Goal: Book appointment/travel/reservation: Book appointment/travel/reservation

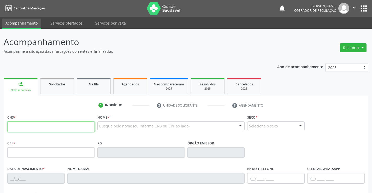
click at [62, 125] on input "text" at bounding box center [50, 126] width 87 height 10
type input "709 8020 9918 8190"
type input "097.976.915-94"
type input "2348142767"
type input "07/11/2019"
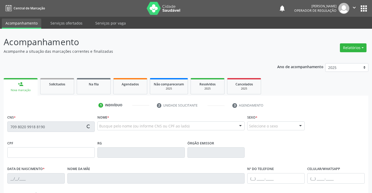
type input "(74) 99194-7118"
type input "SN"
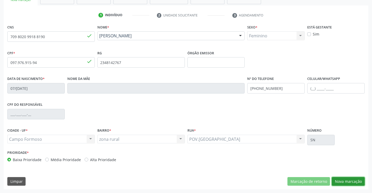
click at [354, 183] on button "Nova marcação" at bounding box center [348, 181] width 33 height 9
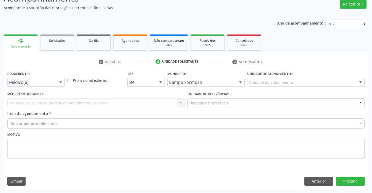
click at [63, 84] on div at bounding box center [61, 82] width 8 height 9
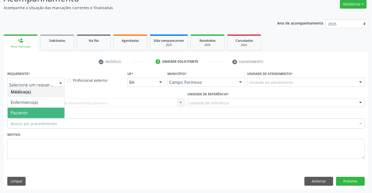
click at [47, 114] on span "Paciente" at bounding box center [36, 112] width 57 height 10
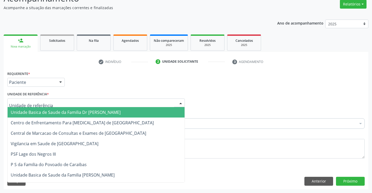
click at [68, 101] on div at bounding box center [95, 102] width 177 height 9
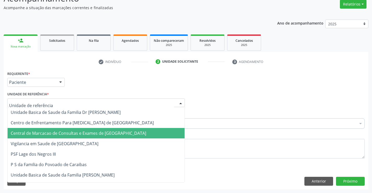
click at [73, 129] on span "Central de Marcacao de Consultas e Exames de [GEOGRAPHIC_DATA]" at bounding box center [96, 133] width 177 height 10
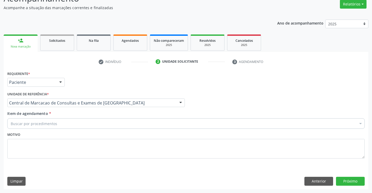
click at [86, 119] on div "Buscar por procedimentos" at bounding box center [185, 123] width 357 height 10
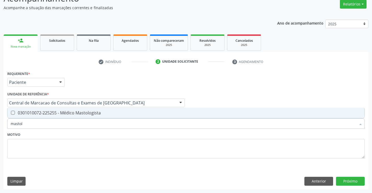
type input "mastolo"
drag, startPoint x: 106, startPoint y: 111, endPoint x: 340, endPoint y: 182, distance: 245.0
click at [128, 138] on div "Requerente * Paciente Médico(a) Enfermeiro(a) Paciente Nenhum resultado encontr…" at bounding box center [185, 118] width 357 height 96
click at [73, 112] on div "0301010072-225255 - Médico Mastologista" at bounding box center [186, 113] width 350 height 4
checkbox Mastologista "true"
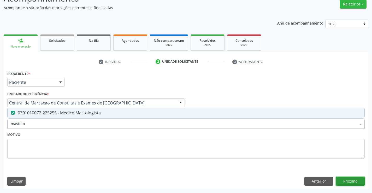
click at [348, 180] on button "Próximo" at bounding box center [350, 181] width 29 height 9
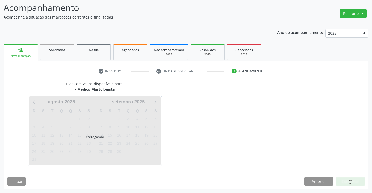
scroll to position [34, 0]
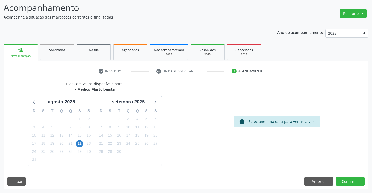
drag, startPoint x: 76, startPoint y: 89, endPoint x: 117, endPoint y: 89, distance: 41.0
click at [117, 89] on div "- Médico Mastologista" at bounding box center [95, 88] width 58 height 5
copy div "Médico Mastologista"
click at [80, 143] on span "22" at bounding box center [79, 143] width 7 height 7
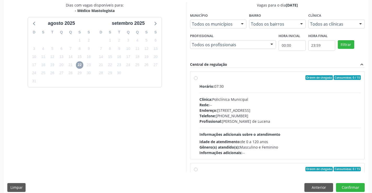
scroll to position [119, 0]
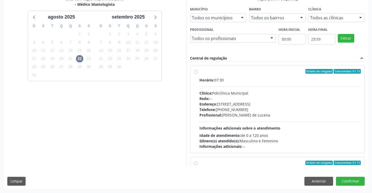
click at [221, 110] on div "Telefone: (74) 6451312" at bounding box center [279, 109] width 161 height 5
click at [197, 74] on input "Ordem de chegada Consumidos: 0 / 15 Horário: 07:30 Clínica: Policlínica Municip…" at bounding box center [196, 71] width 4 height 5
radio input "true"
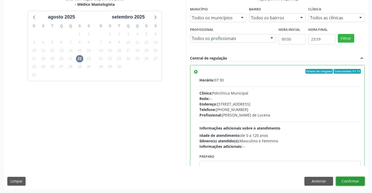
click at [363, 181] on button "Confirmar" at bounding box center [350, 181] width 29 height 9
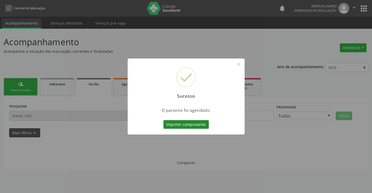
scroll to position [0, 0]
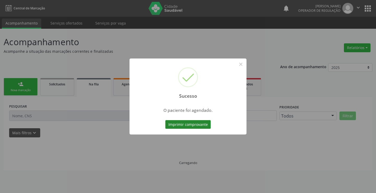
click at [184, 122] on button "Imprimir comprovante" at bounding box center [187, 124] width 45 height 9
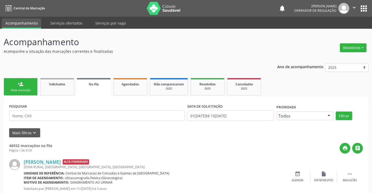
click at [31, 83] on link "person_add Nova marcação" at bounding box center [21, 86] width 34 height 17
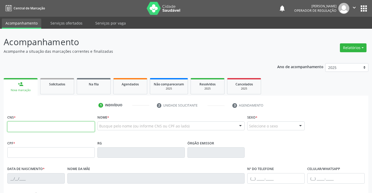
click at [40, 122] on input "text" at bounding box center [50, 126] width 87 height 10
paste input "700 6049 0995 4960"
type input "700 6049 0995 4960"
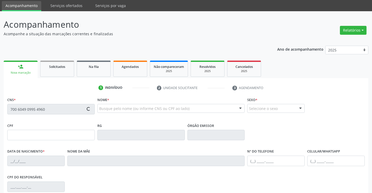
scroll to position [52, 0]
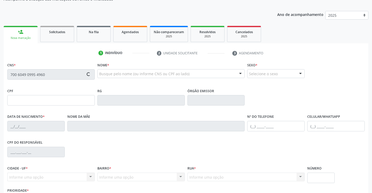
type input "11/07/1989"
type input "(13) 99760-2159"
type input "S/N"
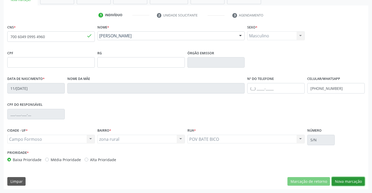
click at [349, 179] on button "Nova marcação" at bounding box center [348, 181] width 33 height 9
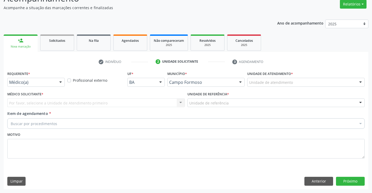
click at [42, 77] on div "Requerente * Médico(a) Médico(a) Enfermeiro(a) Paciente Nenhum resultado encont…" at bounding box center [35, 78] width 57 height 17
click at [61, 83] on div at bounding box center [61, 82] width 8 height 9
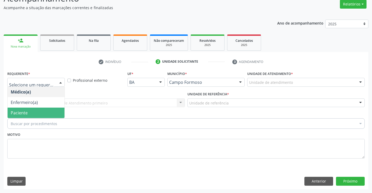
click at [33, 112] on span "Paciente" at bounding box center [36, 112] width 57 height 10
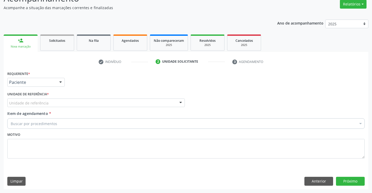
click at [82, 99] on div "Unidade de referência" at bounding box center [95, 102] width 177 height 9
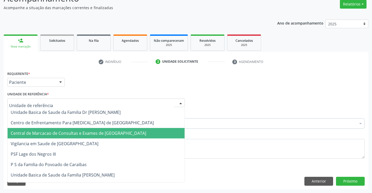
click at [86, 132] on span "Central de Marcacao de Consultas e Exames de [GEOGRAPHIC_DATA]" at bounding box center [78, 133] width 135 height 6
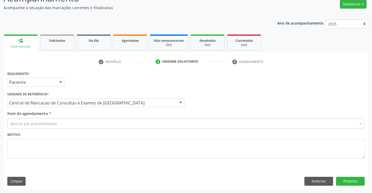
click at [88, 122] on div "Buscar por procedimentos" at bounding box center [185, 123] width 357 height 10
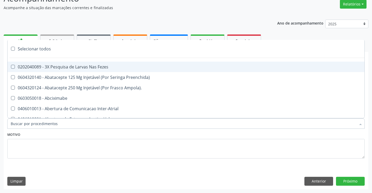
paste input "700604909954960"
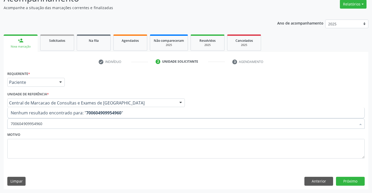
click at [92, 127] on input "700604909954960" at bounding box center [183, 123] width 345 height 10
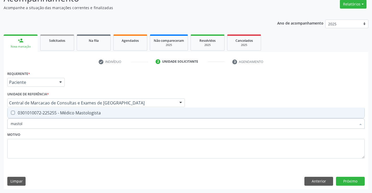
type input "mastolo"
click at [93, 115] on div "0301010072-225255 - Médico Mastologista" at bounding box center [186, 113] width 350 height 4
checkbox Mastologista "true"
click at [347, 181] on button "Próximo" at bounding box center [350, 181] width 29 height 9
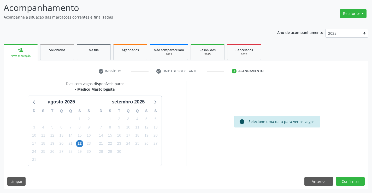
drag, startPoint x: 77, startPoint y: 89, endPoint x: 118, endPoint y: 93, distance: 40.6
click at [118, 93] on div "Dias com vagas disponíveis para: - Médico Mastologista agosto 2025 D S T Q Q S …" at bounding box center [95, 123] width 182 height 85
copy div "Médico Mastologista"
click at [80, 142] on span "22" at bounding box center [79, 143] width 7 height 7
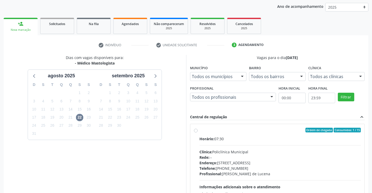
click at [264, 160] on div "Endereço: [STREET_ADDRESS]" at bounding box center [279, 162] width 161 height 5
click at [197, 132] on input "Ordem de chegada Consumidos: 1 / 15 Horário: 07:30 Clínica: Policlínica Municip…" at bounding box center [196, 130] width 4 height 5
radio input "true"
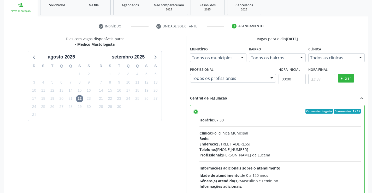
scroll to position [119, 0]
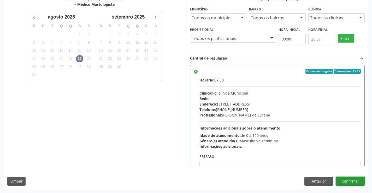
click at [359, 180] on button "Confirmar" at bounding box center [350, 181] width 29 height 9
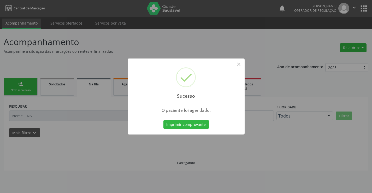
scroll to position [0, 0]
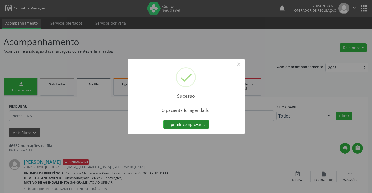
click at [177, 127] on button "Imprimir comprovante" at bounding box center [185, 124] width 45 height 9
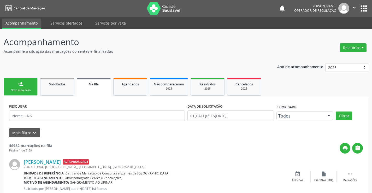
click at [20, 86] on div "person_add" at bounding box center [21, 84] width 6 height 6
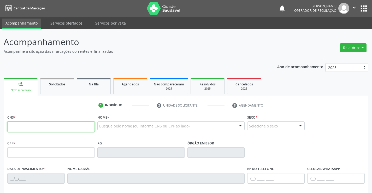
click at [31, 123] on input "text" at bounding box center [50, 126] width 87 height 10
type input "708 5083 8233 8173"
drag, startPoint x: 11, startPoint y: 116, endPoint x: 0, endPoint y: 156, distance: 41.1
click at [89, 184] on div "CNS * 708 5083 8233 8173 Nome * Busque pelo nome (ou informe CNS ou CPF ao lado…" at bounding box center [186, 196] width 364 height 166
type input "1117763331"
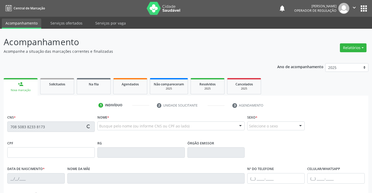
type input "09/04/1966"
type input "(74) 9995-7203"
type input "003.242.745-05"
type input "S/N"
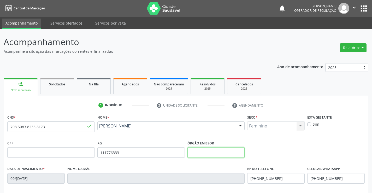
drag, startPoint x: 192, startPoint y: 149, endPoint x: 188, endPoint y: 149, distance: 3.9
click at [192, 149] on input "text" at bounding box center [215, 152] width 57 height 10
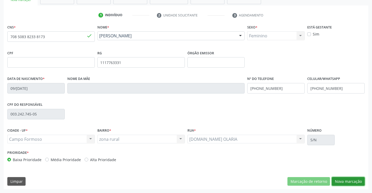
drag, startPoint x: 355, startPoint y: 183, endPoint x: 305, endPoint y: 160, distance: 54.9
click at [355, 182] on button "Nova marcação" at bounding box center [348, 181] width 33 height 9
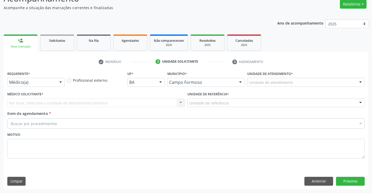
scroll to position [44, 0]
click at [61, 83] on div at bounding box center [61, 82] width 8 height 9
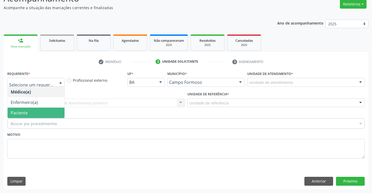
click at [35, 116] on span "Paciente" at bounding box center [36, 112] width 57 height 10
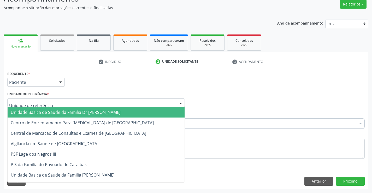
drag, startPoint x: 73, startPoint y: 102, endPoint x: 73, endPoint y: 123, distance: 21.4
click at [73, 102] on div at bounding box center [95, 102] width 177 height 9
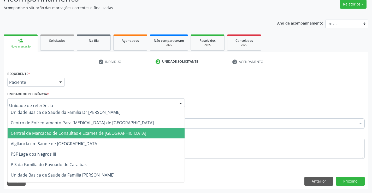
click at [73, 130] on span "Central de Marcacao de Consultas e Exames de [GEOGRAPHIC_DATA]" at bounding box center [78, 133] width 135 height 6
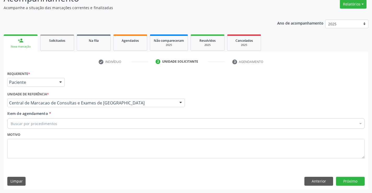
click at [88, 123] on div "Buscar por procedimentos" at bounding box center [185, 123] width 357 height 10
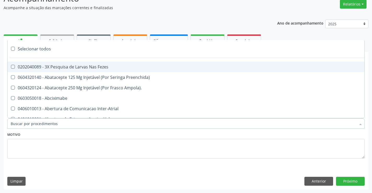
paste input "Médico Mastologista"
type input "Médico Mastologista"
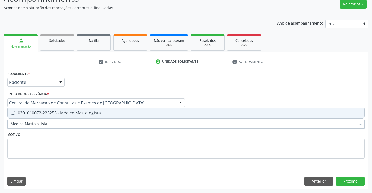
drag, startPoint x: 91, startPoint y: 113, endPoint x: 162, endPoint y: 121, distance: 71.6
click at [91, 113] on div "0301010072-225255 - Médico Mastologista" at bounding box center [186, 113] width 350 height 4
checkbox Mastologista "true"
click at [342, 180] on button "Próximo" at bounding box center [350, 181] width 29 height 9
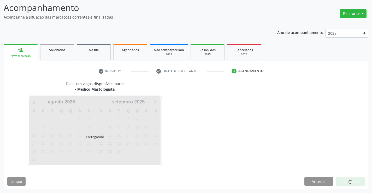
scroll to position [34, 0]
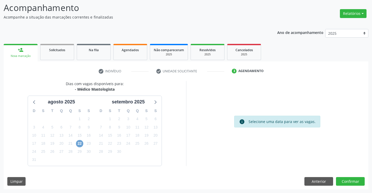
click at [82, 143] on span "22" at bounding box center [79, 143] width 7 height 7
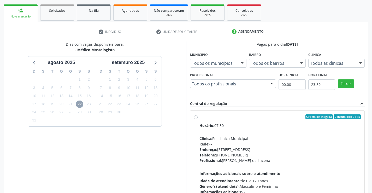
scroll to position [112, 0]
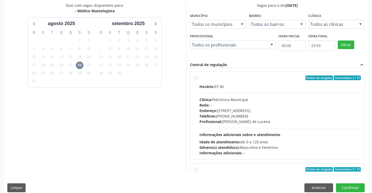
click at [253, 115] on div "Telefone: (74) 6451312" at bounding box center [279, 115] width 161 height 5
click at [197, 80] on input "Ordem de chegada Consumidos: 2 / 15 Horário: 07:30 Clínica: Policlínica Municip…" at bounding box center [196, 77] width 4 height 5
radio input "true"
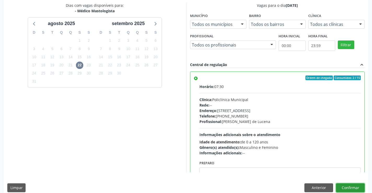
click at [350, 188] on button "Confirmar" at bounding box center [350, 187] width 29 height 9
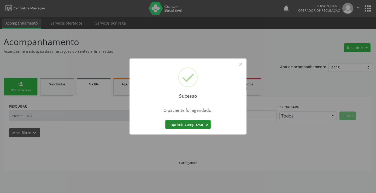
click at [195, 126] on button "Imprimir comprovante" at bounding box center [187, 124] width 45 height 9
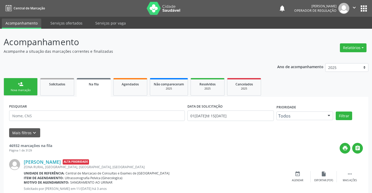
click at [27, 89] on div "Nova marcação" at bounding box center [21, 90] width 26 height 4
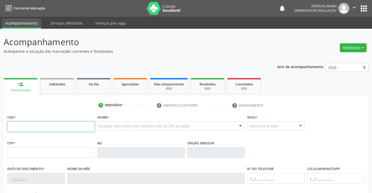
click at [38, 127] on input "text" at bounding box center [50, 126] width 87 height 10
type input "708 7041 7079 1693"
type input "1425278906"
type input "07/03/1985"
type input "(74) 9912-5737"
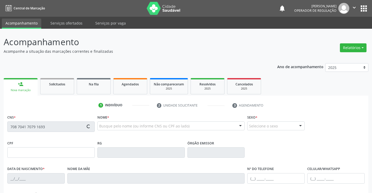
type input "(74) 9912-5737"
type input "048.797.365-89"
type input "S/N"
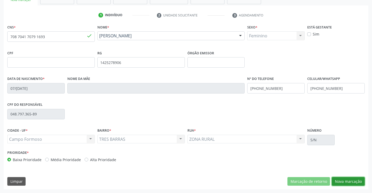
click at [343, 184] on button "Nova marcação" at bounding box center [348, 181] width 33 height 9
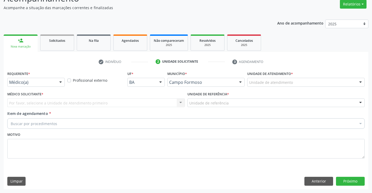
scroll to position [44, 0]
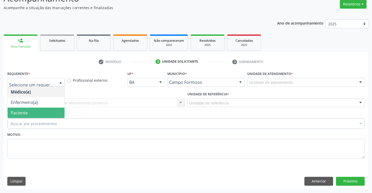
click at [32, 112] on span "Paciente" at bounding box center [36, 112] width 57 height 10
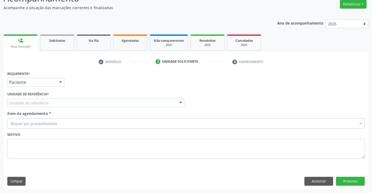
drag, startPoint x: 95, startPoint y: 101, endPoint x: 97, endPoint y: 119, distance: 18.1
click at [96, 101] on div "Unidade de referência" at bounding box center [95, 102] width 177 height 9
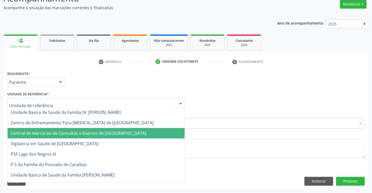
click at [98, 130] on span "Central de Marcacao de Consultas e Exames de [GEOGRAPHIC_DATA]" at bounding box center [78, 133] width 135 height 6
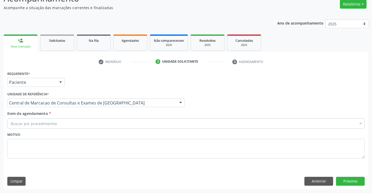
click at [104, 123] on div "Buscar por procedimentos" at bounding box center [185, 123] width 357 height 10
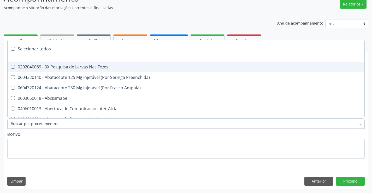
paste input "Médico Mastologista"
type input "Médico Mastologista"
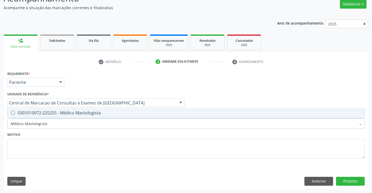
drag, startPoint x: 95, startPoint y: 111, endPoint x: 107, endPoint y: 112, distance: 11.3
click at [95, 111] on div "0301010072-225255 - Médico Mastologista" at bounding box center [186, 113] width 350 height 4
checkbox Mastologista "true"
click at [355, 181] on button "Próximo" at bounding box center [350, 181] width 29 height 9
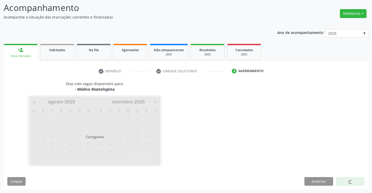
scroll to position [34, 0]
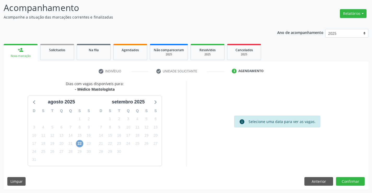
click at [77, 144] on span "22" at bounding box center [79, 143] width 7 height 7
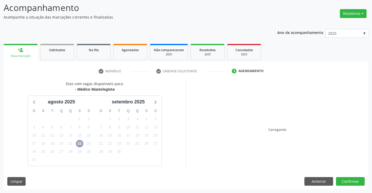
click at [81, 143] on span "22" at bounding box center [79, 143] width 7 height 7
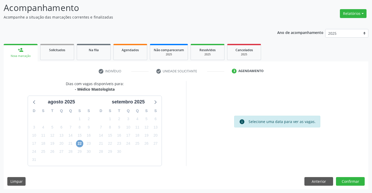
click at [81, 143] on span "22" at bounding box center [79, 143] width 7 height 7
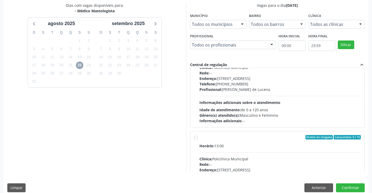
scroll to position [0, 0]
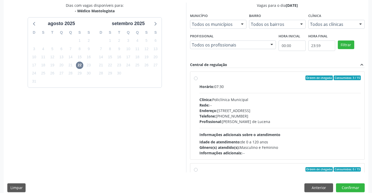
click at [243, 122] on div "Profissional: Bruna Ramalho de Lucena" at bounding box center [279, 121] width 161 height 5
click at [197, 80] on input "Ordem de chegada Consumidos: 3 / 15 Horário: 07:30 Clínica: Policlínica Municip…" at bounding box center [196, 77] width 4 height 5
radio input "true"
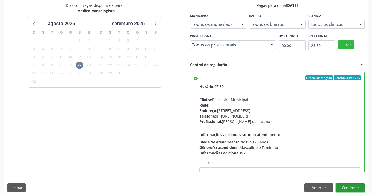
click at [360, 189] on button "Confirmar" at bounding box center [350, 187] width 29 height 9
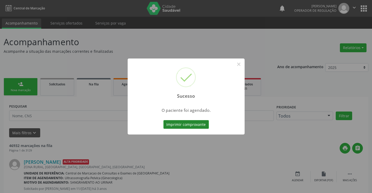
click at [188, 122] on button "Imprimir comprovante" at bounding box center [185, 124] width 45 height 9
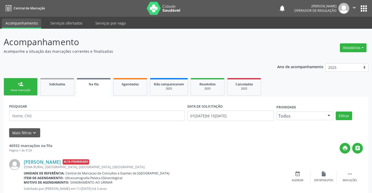
click at [19, 84] on div "person_add" at bounding box center [21, 84] width 6 height 6
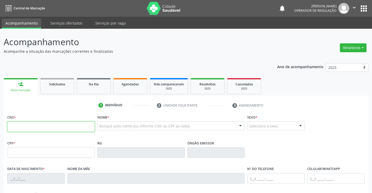
click at [40, 124] on input "text" at bounding box center [50, 126] width 87 height 10
paste input "text"
click at [59, 124] on input "text" at bounding box center [50, 126] width 87 height 10
type input "700 6019 2961 7363"
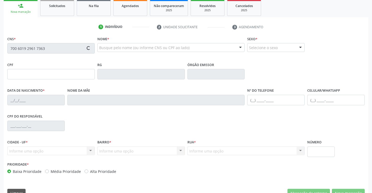
type input "18/02/1983"
type input "(74) 98813-3800"
type input "S/N"
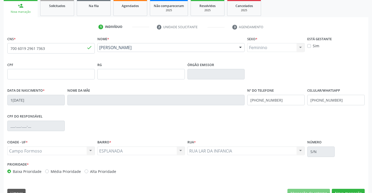
scroll to position [90, 0]
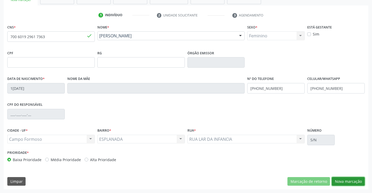
click at [343, 181] on button "Nova marcação" at bounding box center [348, 181] width 33 height 9
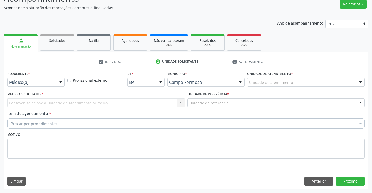
scroll to position [44, 0]
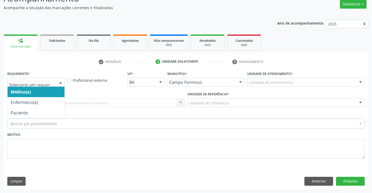
click at [59, 85] on div at bounding box center [61, 82] width 8 height 9
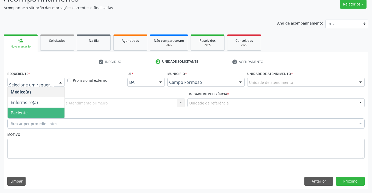
click at [27, 116] on span "Paciente" at bounding box center [36, 112] width 57 height 10
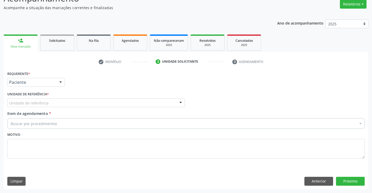
click at [79, 102] on div "Unidade de referência" at bounding box center [95, 102] width 177 height 9
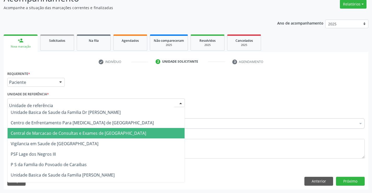
click at [74, 129] on span "Central de Marcacao de Consultas e Exames de [GEOGRAPHIC_DATA]" at bounding box center [96, 133] width 177 height 10
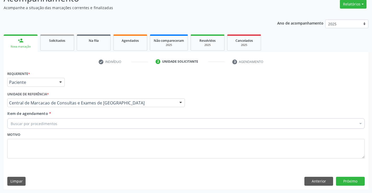
click at [81, 124] on div "Buscar por procedimentos" at bounding box center [185, 123] width 357 height 10
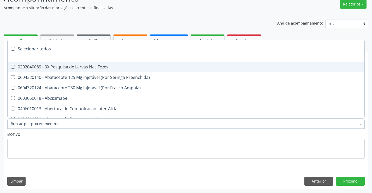
paste input "Médico Mastologista"
type input "Médico Mastologista"
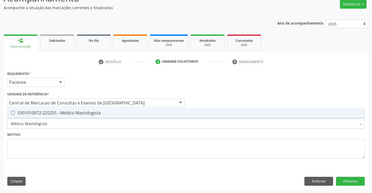
click at [68, 112] on div "0301010072-225255 - Médico Mastologista" at bounding box center [186, 113] width 350 height 4
checkbox Mastologista "true"
click at [350, 181] on button "Próximo" at bounding box center [350, 181] width 29 height 9
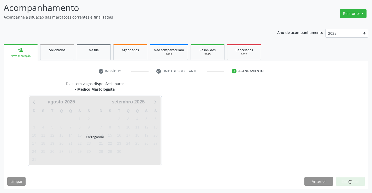
scroll to position [34, 0]
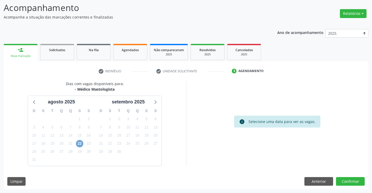
click at [80, 142] on span "22" at bounding box center [79, 143] width 7 height 7
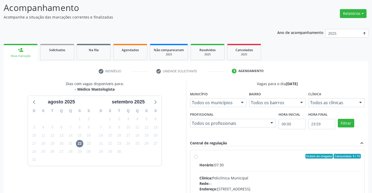
click at [220, 160] on label "Ordem de chegada Consumidos: 4 / 15 Horário: 07:30 Clínica: Policlínica Municip…" at bounding box center [279, 194] width 161 height 80
click at [197, 158] on input "Ordem de chegada Consumidos: 4 / 15 Horário: 07:30 Clínica: Policlínica Municip…" at bounding box center [196, 156] width 4 height 5
radio input "true"
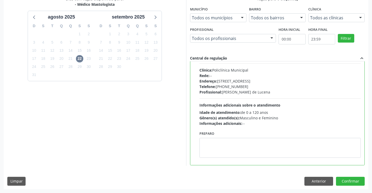
scroll to position [0, 0]
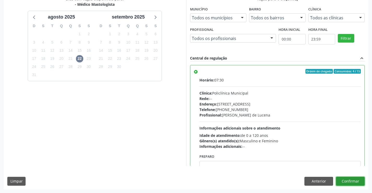
click at [350, 181] on button "Confirmar" at bounding box center [350, 181] width 29 height 9
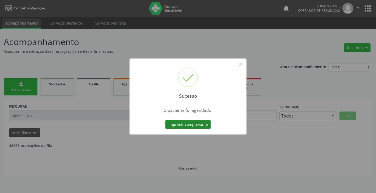
click at [200, 125] on button "Imprimir comprovante" at bounding box center [187, 124] width 45 height 9
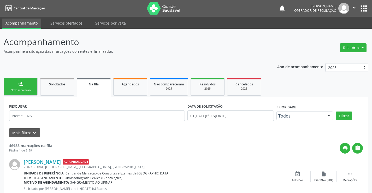
click at [23, 81] on link "person_add Nova marcação" at bounding box center [21, 86] width 34 height 17
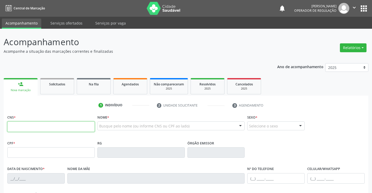
click at [31, 127] on input "text" at bounding box center [50, 126] width 87 height 10
type input "708 2031 1881 6641"
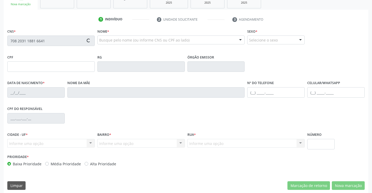
type input "1265570477"
type input "02/01/1983"
type input "(74) 99188-3728"
type input "016.469.915-59"
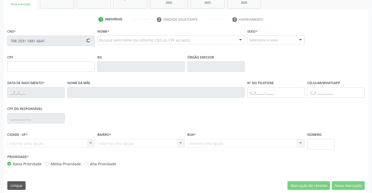
type input "S/N"
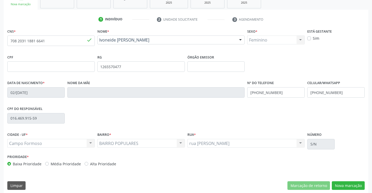
scroll to position [90, 0]
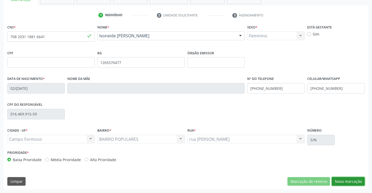
click at [344, 181] on button "Nova marcação" at bounding box center [348, 181] width 33 height 9
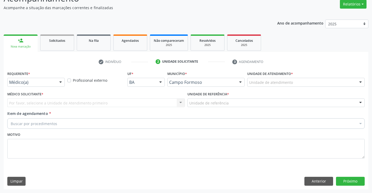
scroll to position [44, 0]
click at [48, 78] on div "Médico(a)" at bounding box center [35, 82] width 57 height 9
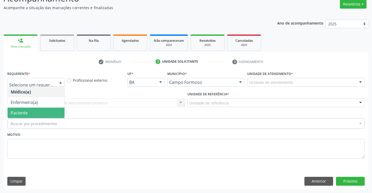
click at [24, 111] on span "Paciente" at bounding box center [19, 113] width 17 height 6
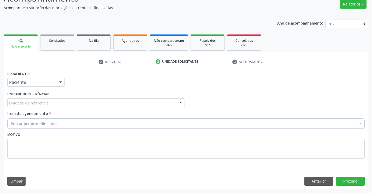
click at [75, 103] on div "Unidade de referência" at bounding box center [95, 102] width 177 height 9
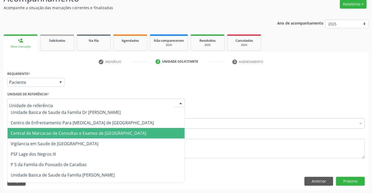
click at [77, 133] on span "Central de Marcacao de Consultas e Exames de [GEOGRAPHIC_DATA]" at bounding box center [78, 133] width 135 height 6
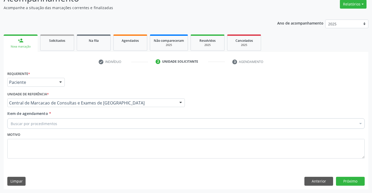
click at [89, 125] on div "Buscar por procedimentos" at bounding box center [185, 123] width 357 height 10
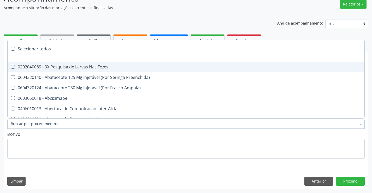
paste input "claudete correia lima"
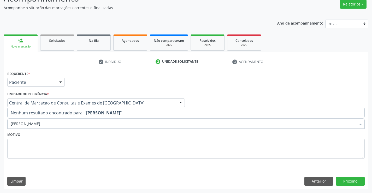
click at [88, 123] on input "claudete correia lima" at bounding box center [183, 123] width 345 height 10
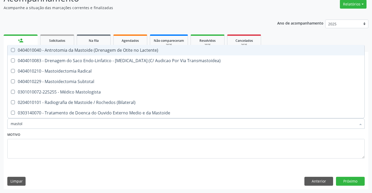
type input "mastolo"
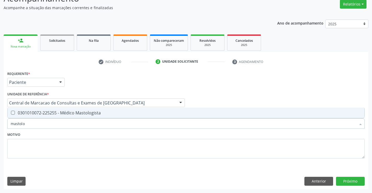
click at [127, 117] on span "0301010072-225255 - Médico Mastologista" at bounding box center [186, 112] width 357 height 10
checkbox Mastologista "true"
click at [346, 180] on button "Próximo" at bounding box center [350, 181] width 29 height 9
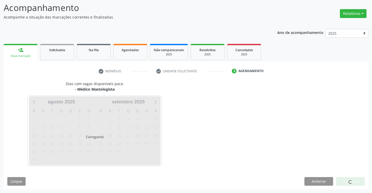
scroll to position [34, 0]
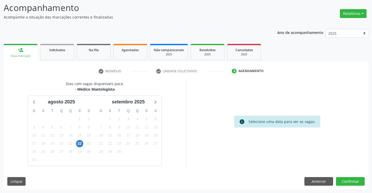
drag, startPoint x: 83, startPoint y: 89, endPoint x: 116, endPoint y: 90, distance: 33.4
click at [116, 90] on div "- Médico Mastologista" at bounding box center [95, 88] width 58 height 5
copy div "Médico Mastologista"
click at [78, 144] on span "22" at bounding box center [79, 143] width 7 height 7
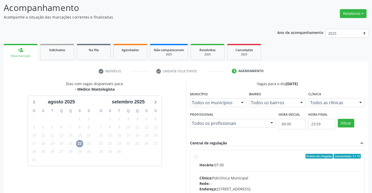
scroll to position [86, 0]
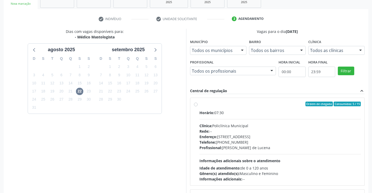
click at [262, 98] on div "Ordem de chegada Consumidos: 5 / 15 Horário: 07:30 Clínica: Policlínica Municip…" at bounding box center [277, 142] width 175 height 88
radio input "true"
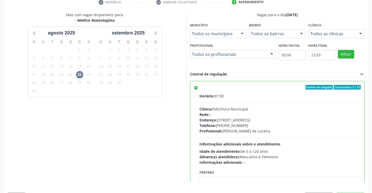
scroll to position [119, 0]
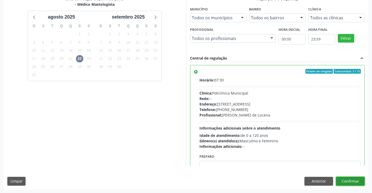
click at [352, 183] on button "Confirmar" at bounding box center [350, 181] width 29 height 9
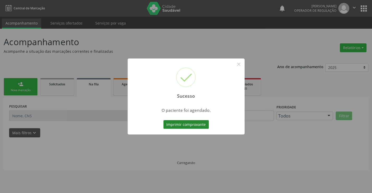
scroll to position [0, 0]
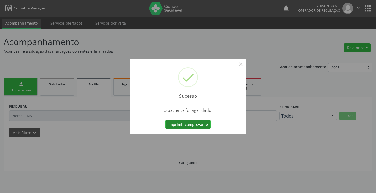
click at [194, 125] on button "Imprimir comprovante" at bounding box center [187, 124] width 45 height 9
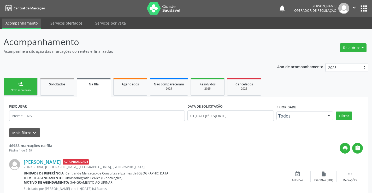
click at [11, 84] on link "person_add Nova marcação" at bounding box center [21, 86] width 34 height 17
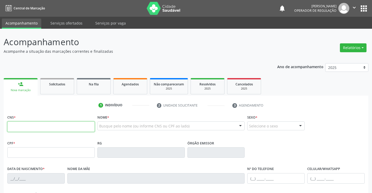
click at [33, 124] on input "text" at bounding box center [50, 126] width 87 height 10
type input "708 5093 5532 6373"
type input "2002097526"
type input "31/10/1984"
type input "(74) 98134-2535"
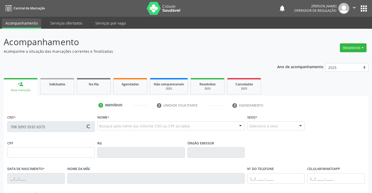
type input "(74) 98134-2535"
type input "059.529.795-13"
type input "S/N"
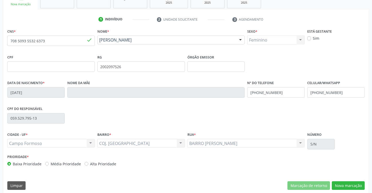
scroll to position [90, 0]
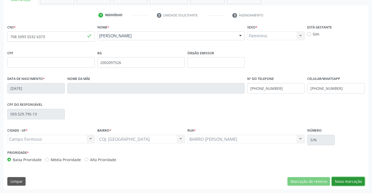
click at [344, 178] on button "Nova marcação" at bounding box center [348, 181] width 33 height 9
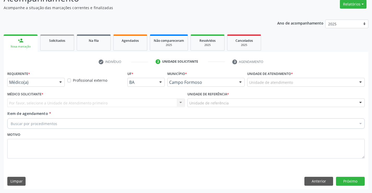
scroll to position [44, 0]
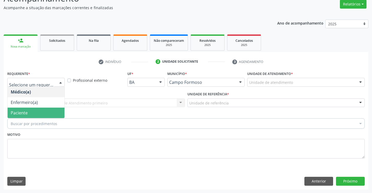
click at [47, 111] on span "Paciente" at bounding box center [36, 112] width 57 height 10
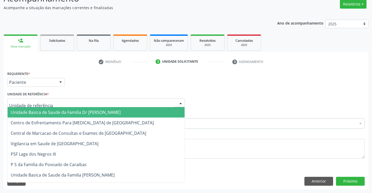
click at [70, 102] on div at bounding box center [95, 102] width 177 height 9
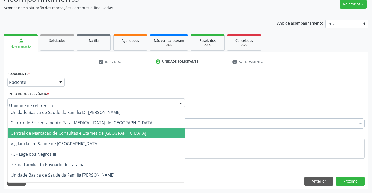
click at [66, 133] on span "Central de Marcacao de Consultas e Exames de [GEOGRAPHIC_DATA]" at bounding box center [78, 133] width 135 height 6
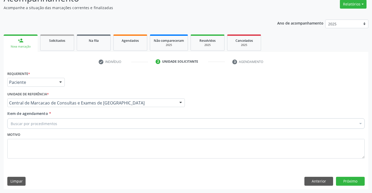
click at [72, 124] on div "Buscar por procedimentos" at bounding box center [185, 123] width 357 height 10
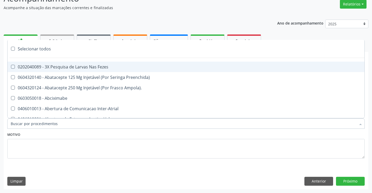
paste input "Médico Mastologista"
type input "Médico Mastologista"
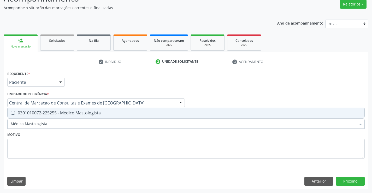
click at [75, 112] on div "0301010072-225255 - Médico Mastologista" at bounding box center [186, 113] width 350 height 4
checkbox Mastologista "true"
click at [351, 181] on button "Próximo" at bounding box center [350, 181] width 29 height 9
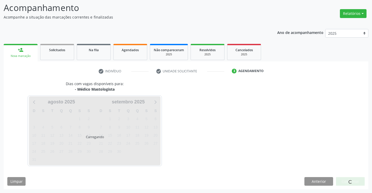
scroll to position [34, 0]
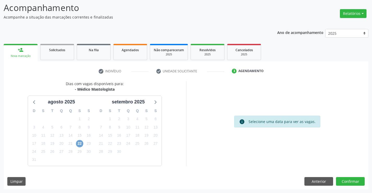
click at [82, 144] on span "22" at bounding box center [79, 143] width 7 height 7
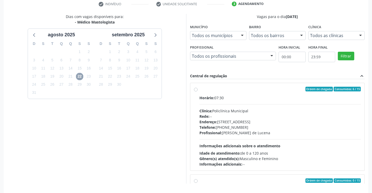
scroll to position [112, 0]
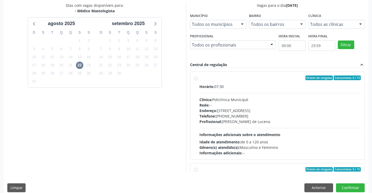
click at [235, 122] on div "Profissional: Bruna Ramalho de Lucena" at bounding box center [279, 121] width 161 height 5
click at [197, 80] on input "Ordem de chegada Consumidos: 6 / 15 Horário: 07:30 Clínica: Policlínica Municip…" at bounding box center [196, 77] width 4 height 5
radio input "true"
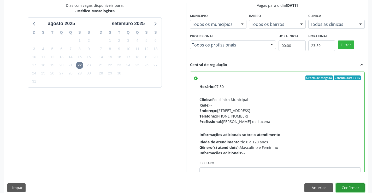
click at [359, 190] on button "Confirmar" at bounding box center [350, 187] width 29 height 9
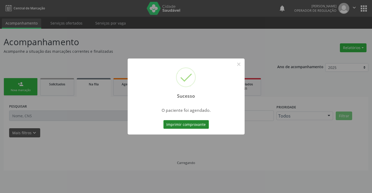
scroll to position [0, 0]
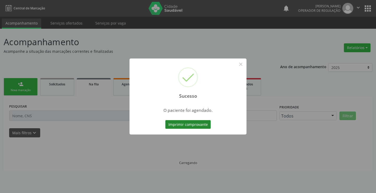
click at [204, 125] on button "Imprimir comprovante" at bounding box center [187, 124] width 45 height 9
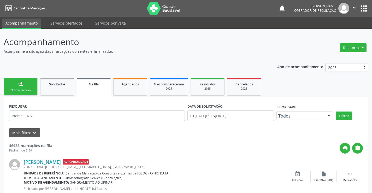
click at [22, 84] on div "person_add" at bounding box center [21, 84] width 6 height 6
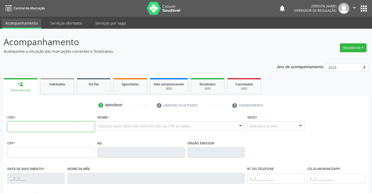
click at [67, 124] on input "text" at bounding box center [50, 126] width 87 height 10
type input "700 0015 0731 1405"
type input "1274178002"
type input "03/04/1981"
type input "(74) 9160-3218"
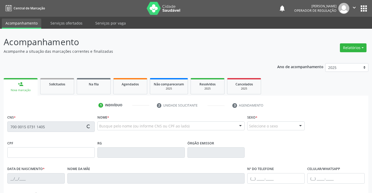
type input "(74) 9160-3218"
type input "022.809.695-21"
type input "S/N"
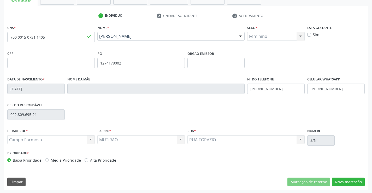
scroll to position [90, 0]
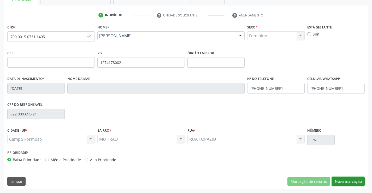
click at [353, 181] on button "Nova marcação" at bounding box center [348, 181] width 33 height 9
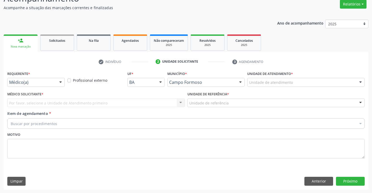
click at [40, 77] on div "Requerente * Médico(a) Médico(a) Enfermeiro(a) Paciente Nenhum resultado encont…" at bounding box center [35, 78] width 57 height 17
click at [38, 91] on label "Médico Solicitante *" at bounding box center [25, 94] width 36 height 8
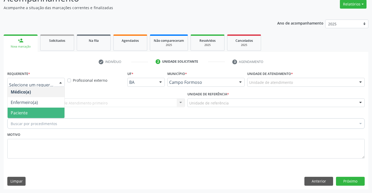
click at [39, 109] on span "Paciente" at bounding box center [36, 112] width 57 height 10
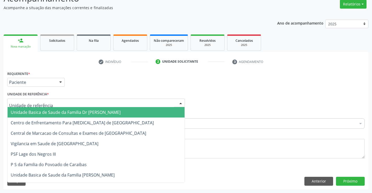
drag, startPoint x: 92, startPoint y: 102, endPoint x: 86, endPoint y: 124, distance: 22.9
click at [92, 104] on div at bounding box center [95, 102] width 177 height 9
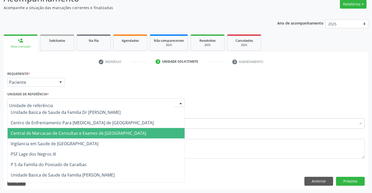
click at [83, 132] on span "Central de Marcacao de Consultas e Exames de [GEOGRAPHIC_DATA]" at bounding box center [78, 133] width 135 height 6
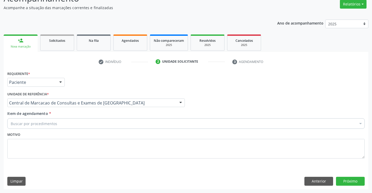
click at [92, 123] on div "Buscar por procedimentos" at bounding box center [185, 123] width 357 height 10
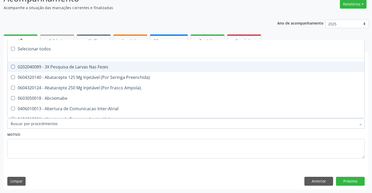
paste input "Médico Mastologista"
type input "Médico Mastologista"
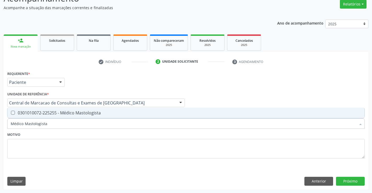
drag, startPoint x: 87, startPoint y: 112, endPoint x: 165, endPoint y: 127, distance: 79.6
click at [89, 113] on div "0301010072-225255 - Médico Mastologista" at bounding box center [186, 113] width 350 height 4
checkbox Mastologista "true"
click at [351, 179] on button "Próximo" at bounding box center [350, 181] width 29 height 9
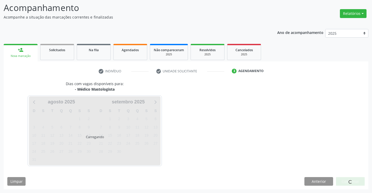
scroll to position [34, 0]
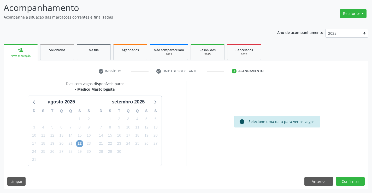
click at [80, 145] on span "22" at bounding box center [79, 143] width 7 height 7
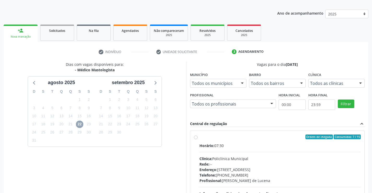
scroll to position [86, 0]
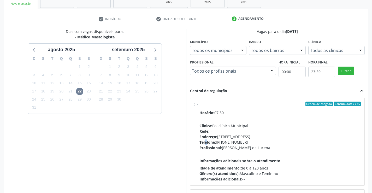
click at [205, 141] on span "Telefone:" at bounding box center [207, 142] width 16 height 5
radio input "true"
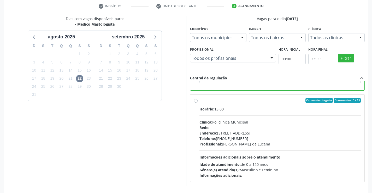
scroll to position [119, 0]
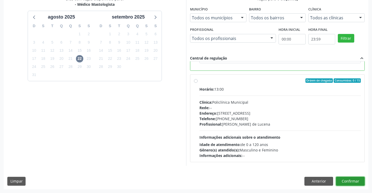
click at [352, 181] on button "Confirmar" at bounding box center [350, 181] width 29 height 9
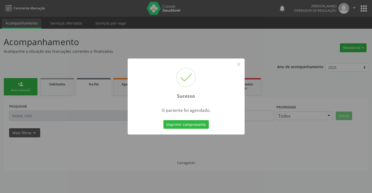
scroll to position [0, 0]
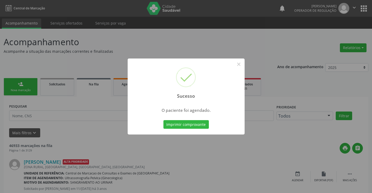
click at [163, 120] on button "Imprimir comprovante" at bounding box center [185, 124] width 45 height 9
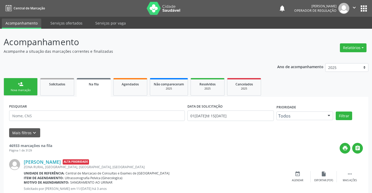
click at [27, 87] on link "person_add Nova marcação" at bounding box center [21, 86] width 34 height 17
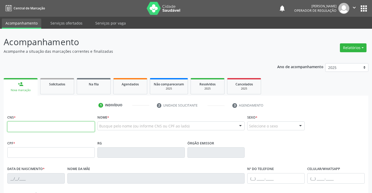
click at [34, 129] on input "text" at bounding box center [50, 126] width 87 height 10
type input "706 2020 3458 3169"
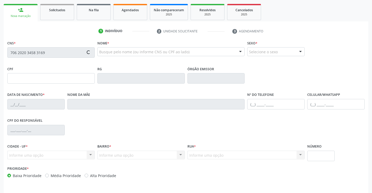
scroll to position [90, 0]
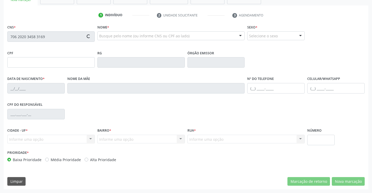
type input "0327848308"
type input "13/11/1959"
type input "(74) 99971-2717"
type input "472.599.815-04"
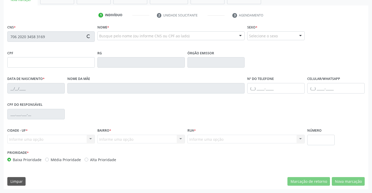
type input "123"
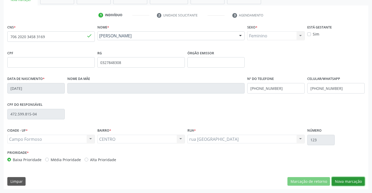
click at [354, 181] on button "Nova marcação" at bounding box center [348, 181] width 33 height 9
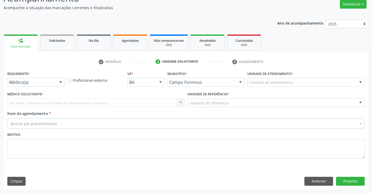
scroll to position [44, 0]
click at [64, 81] on div at bounding box center [61, 82] width 8 height 9
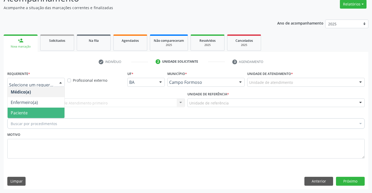
drag, startPoint x: 29, startPoint y: 114, endPoint x: 61, endPoint y: 102, distance: 34.7
click at [29, 113] on span "Paciente" at bounding box center [36, 112] width 57 height 10
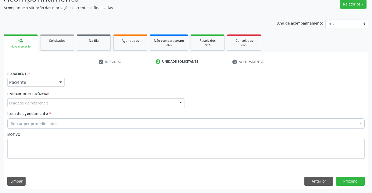
click at [67, 100] on div "Unidade de referência" at bounding box center [95, 102] width 177 height 9
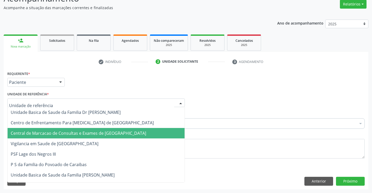
click at [76, 132] on span "Central de Marcacao de Consultas e Exames de [GEOGRAPHIC_DATA]" at bounding box center [78, 133] width 135 height 6
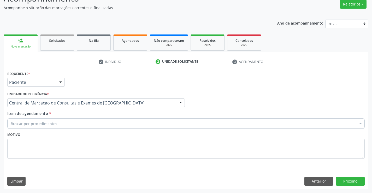
click at [79, 128] on div "Buscar por procedimentos" at bounding box center [185, 123] width 357 height 10
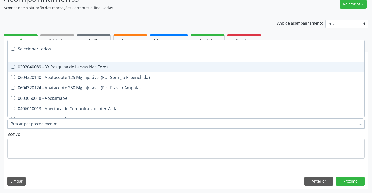
paste input "Médico Mastologista"
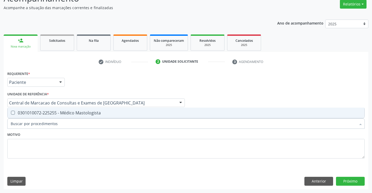
type input "Médico Mastologista"
click at [80, 112] on div "0301010072-225255 - Médico Mastologista" at bounding box center [186, 113] width 350 height 4
checkbox Mastologista "true"
click at [351, 181] on button "Próximo" at bounding box center [350, 181] width 29 height 9
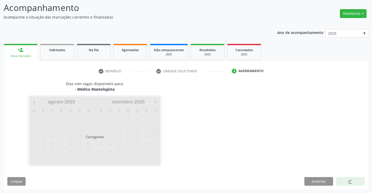
scroll to position [34, 0]
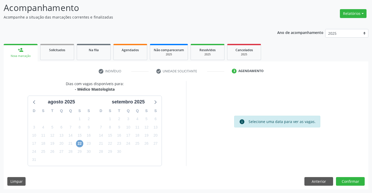
click at [81, 141] on span "22" at bounding box center [79, 143] width 7 height 7
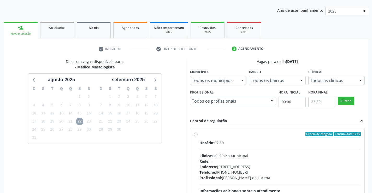
scroll to position [86, 0]
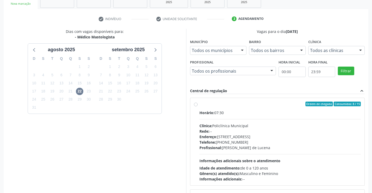
click at [242, 130] on div "Rede: --" at bounding box center [279, 130] width 161 height 5
click at [197, 106] on input "Ordem de chegada Consumidos: 8 / 15 Horário: 07:30 Clínica: Policlínica Municip…" at bounding box center [196, 103] width 4 height 5
radio input "true"
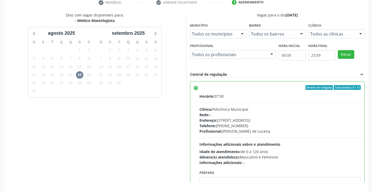
scroll to position [119, 0]
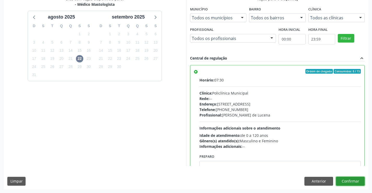
click at [346, 181] on button "Confirmar" at bounding box center [350, 181] width 29 height 9
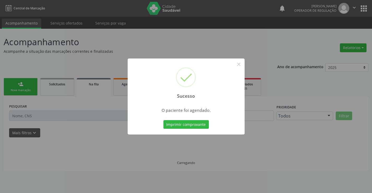
scroll to position [0, 0]
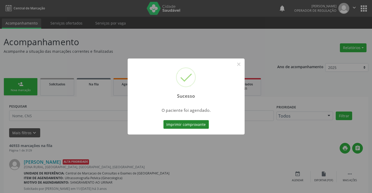
click at [202, 122] on button "Imprimir comprovante" at bounding box center [185, 124] width 45 height 9
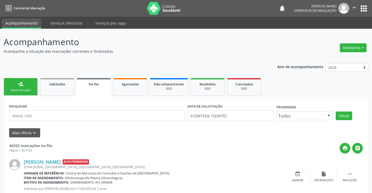
click at [20, 83] on div "person_add" at bounding box center [21, 84] width 6 height 6
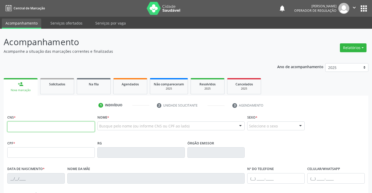
click at [51, 128] on input "text" at bounding box center [50, 126] width 87 height 10
type input "705 0094 6231 7459"
type input "246.884.875-68"
type input "0264645782"
type input "20/04/1948"
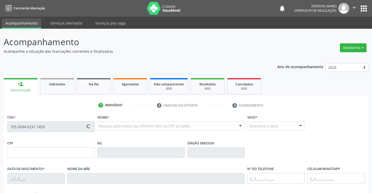
type input "(74) 98838-9690"
type input "S/N"
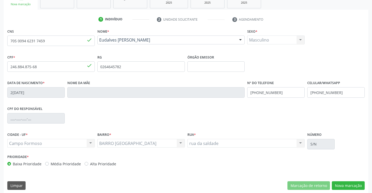
scroll to position [90, 0]
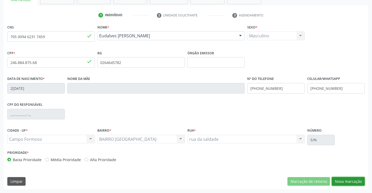
click at [350, 184] on button "Nova marcação" at bounding box center [348, 181] width 33 height 9
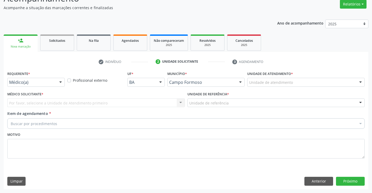
scroll to position [44, 0]
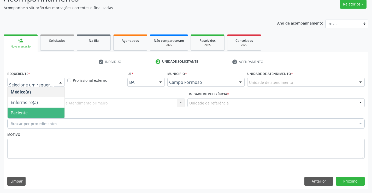
click at [44, 111] on span "Paciente" at bounding box center [36, 112] width 57 height 10
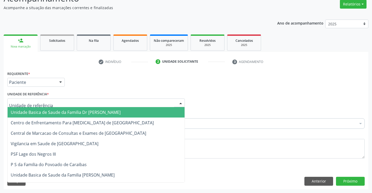
click at [95, 100] on div at bounding box center [95, 102] width 177 height 9
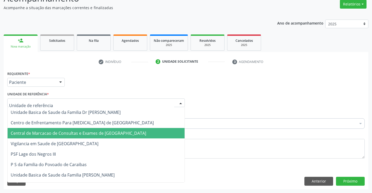
click at [90, 134] on span "Central de Marcacao de Consultas e Exames de [GEOGRAPHIC_DATA]" at bounding box center [78, 133] width 135 height 6
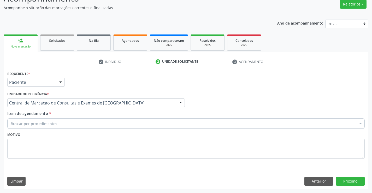
click at [109, 120] on div "Buscar por procedimentos" at bounding box center [185, 123] width 357 height 10
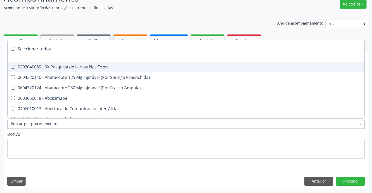
paste input "Médico Mastologista"
type input "Médico Mastologista"
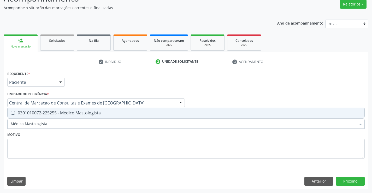
drag, startPoint x: 91, startPoint y: 115, endPoint x: 141, endPoint y: 121, distance: 49.6
click at [93, 115] on div "0301010072-225255 - Médico Mastologista" at bounding box center [186, 113] width 350 height 4
checkbox Mastologista "true"
click at [341, 181] on button "Próximo" at bounding box center [350, 181] width 29 height 9
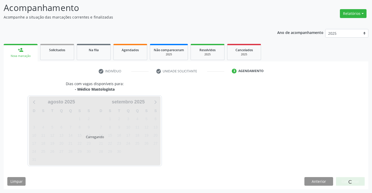
scroll to position [34, 0]
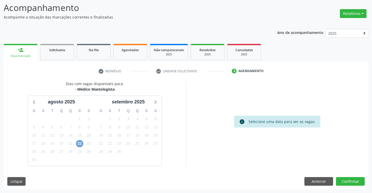
click at [76, 143] on span "22" at bounding box center [79, 143] width 7 height 7
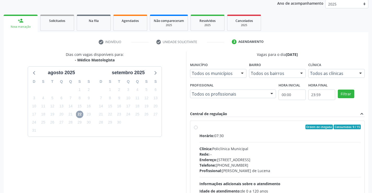
scroll to position [119, 0]
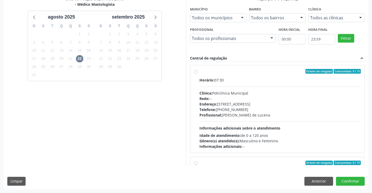
click at [243, 105] on div "Endereço: [STREET_ADDRESS]" at bounding box center [279, 103] width 161 height 5
click at [197, 74] on input "Ordem de chegada Consumidos: 9 / 15 Horário: 07:30 Clínica: Policlínica Municip…" at bounding box center [196, 71] width 4 height 5
radio input "true"
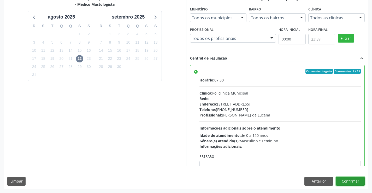
click at [347, 177] on button "Confirmar" at bounding box center [350, 181] width 29 height 9
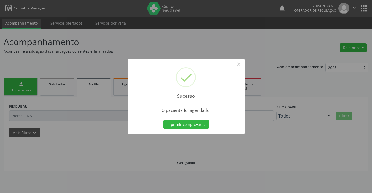
scroll to position [0, 0]
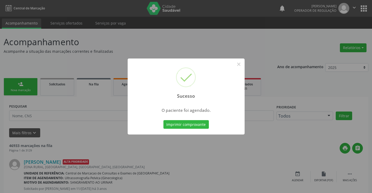
click at [163, 120] on button "Imprimir comprovante" at bounding box center [185, 124] width 45 height 9
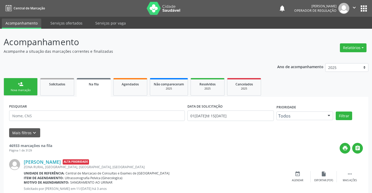
click at [18, 83] on div "person_add" at bounding box center [21, 84] width 6 height 6
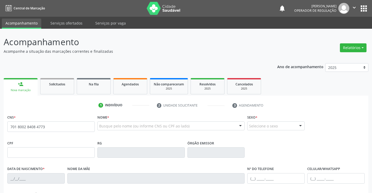
type input "701 8002 8408 4773"
type input "1169178812"
type input "[DATE]"
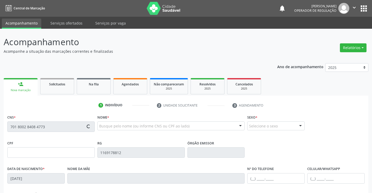
type input "[PHONE_NUMBER]"
type input "004.516.315-44"
type input "S/N"
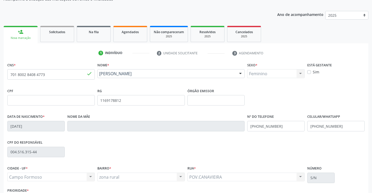
scroll to position [90, 0]
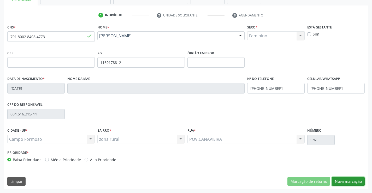
click at [356, 184] on button "Nova marcação" at bounding box center [348, 181] width 33 height 9
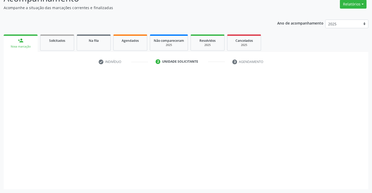
scroll to position [44, 0]
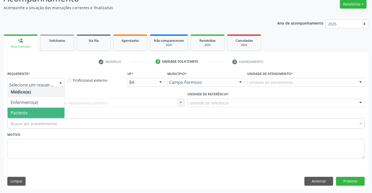
click at [27, 117] on span "Paciente" at bounding box center [36, 112] width 57 height 10
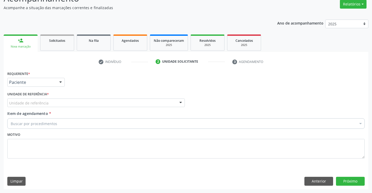
click at [78, 107] on div "Unidade de referência * Unidade de referência Unidade Basica de Saude da Famili…" at bounding box center [96, 100] width 180 height 20
click at [91, 103] on div "Unidade de referência" at bounding box center [95, 102] width 177 height 9
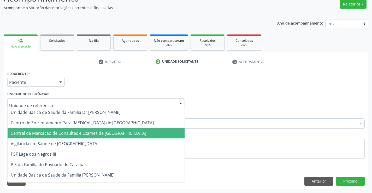
click at [86, 128] on span "Central de Marcacao de Consultas e Exames de [GEOGRAPHIC_DATA]" at bounding box center [96, 133] width 177 height 10
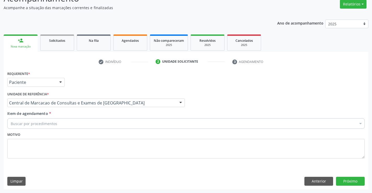
click at [87, 126] on div "Buscar por procedimentos" at bounding box center [185, 123] width 357 height 10
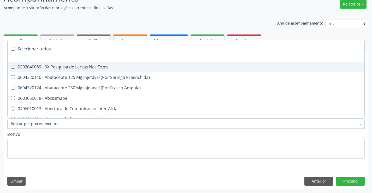
paste input "Médico Mastologista"
type input "Médico Mastologista"
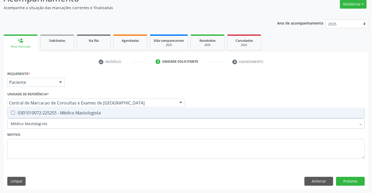
click at [74, 112] on div "0301010072-225255 - Médico Mastologista" at bounding box center [186, 113] width 350 height 4
checkbox Mastologista "true"
drag, startPoint x: 348, startPoint y: 179, endPoint x: 0, endPoint y: 135, distance: 350.5
click at [348, 179] on button "Próximo" at bounding box center [350, 181] width 29 height 9
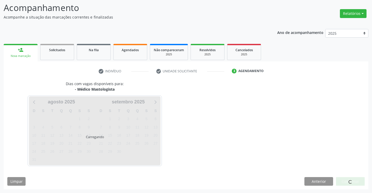
scroll to position [34, 0]
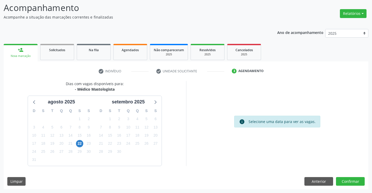
click at [84, 143] on div "23" at bounding box center [88, 143] width 9 height 8
click at [80, 143] on span "22" at bounding box center [79, 143] width 7 height 7
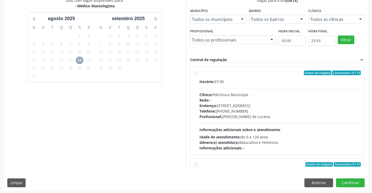
scroll to position [119, 0]
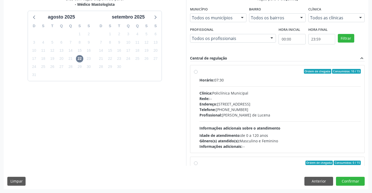
click at [214, 102] on span "Endereço:" at bounding box center [208, 103] width 18 height 5
click at [197, 74] on input "Ordem de chegada Consumidos: 10 / 15 Horário: 07:30 Clínica: Policlínica Munici…" at bounding box center [196, 71] width 4 height 5
radio input "true"
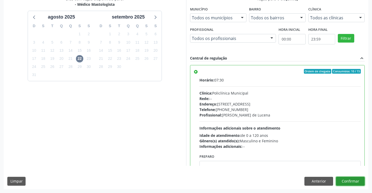
click at [356, 184] on button "Confirmar" at bounding box center [350, 181] width 29 height 9
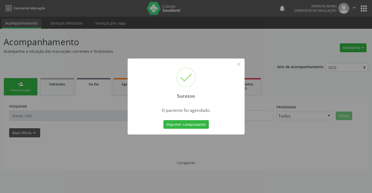
scroll to position [0, 0]
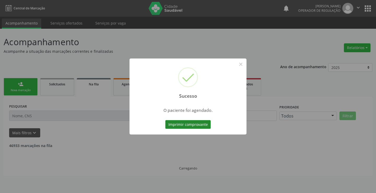
click at [203, 123] on button "Imprimir comprovante" at bounding box center [187, 124] width 45 height 9
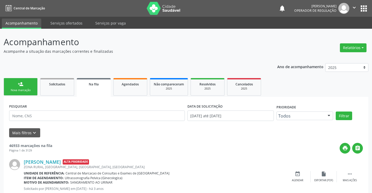
click at [20, 86] on div "person_add" at bounding box center [21, 84] width 6 height 6
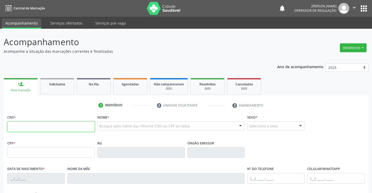
click at [56, 131] on input "text" at bounding box center [50, 126] width 87 height 10
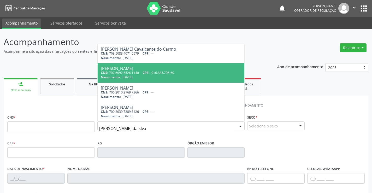
type input "[PERSON_NAME] da slva"
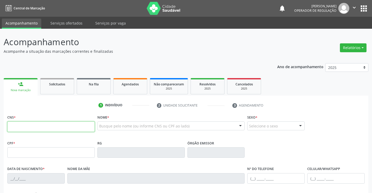
click at [53, 130] on input "text" at bounding box center [50, 126] width 87 height 10
click at [70, 125] on input "text" at bounding box center [50, 126] width 87 height 10
type input "708 6085 5405 5084"
type input "0841605785"
type input "[DATE]"
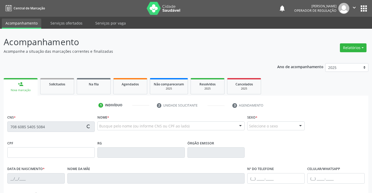
type input "[PHONE_NUMBER]"
type input "005.408.305-26"
type input "S/N"
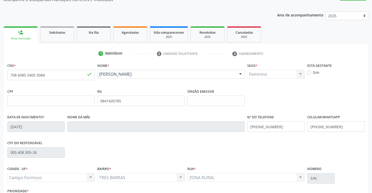
scroll to position [90, 0]
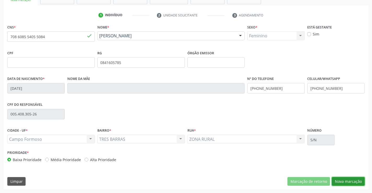
drag, startPoint x: 350, startPoint y: 181, endPoint x: 100, endPoint y: 126, distance: 255.4
click at [349, 181] on button "Nova marcação" at bounding box center [348, 181] width 33 height 9
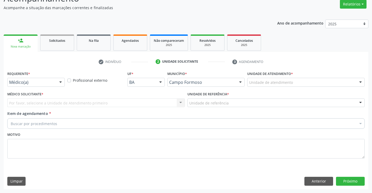
scroll to position [44, 0]
click at [61, 81] on div at bounding box center [61, 82] width 8 height 9
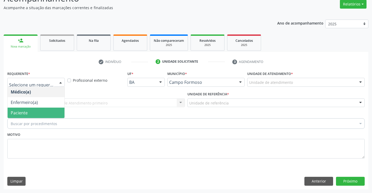
click at [41, 109] on span "Paciente" at bounding box center [36, 112] width 57 height 10
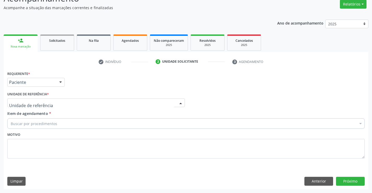
click at [77, 101] on div at bounding box center [95, 102] width 177 height 9
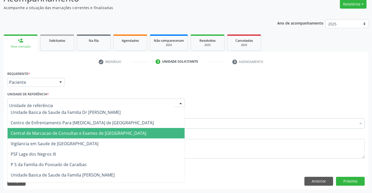
click at [81, 131] on span "Central de Marcacao de Consultas e Exames de [GEOGRAPHIC_DATA]" at bounding box center [78, 133] width 135 height 6
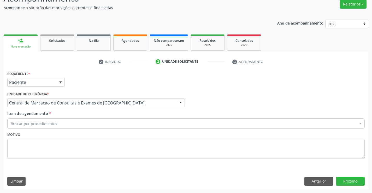
click at [92, 122] on div "Buscar por procedimentos" at bounding box center [185, 123] width 357 height 10
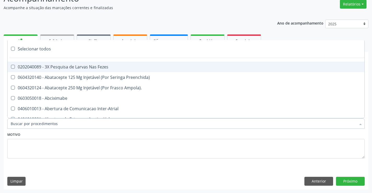
paste input "Médico Mastologista"
type input "Médico Mastologista"
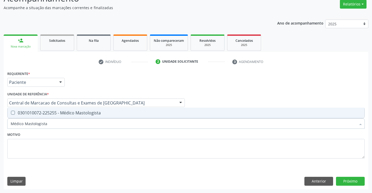
click at [78, 112] on div "0301010072-225255 - Médico Mastologista" at bounding box center [186, 113] width 350 height 4
checkbox Mastologista "true"
click at [350, 182] on button "Próximo" at bounding box center [350, 181] width 29 height 9
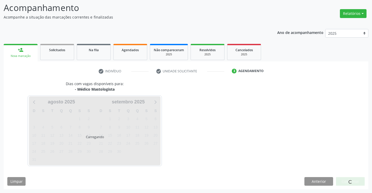
scroll to position [34, 0]
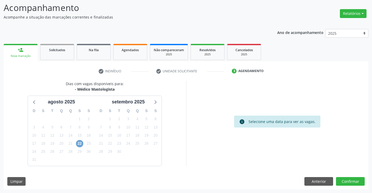
click at [80, 144] on span "22" at bounding box center [79, 143] width 7 height 7
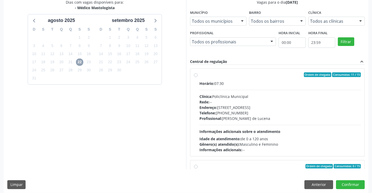
scroll to position [119, 0]
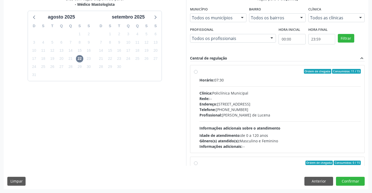
click at [266, 106] on div "Endereço: [STREET_ADDRESS]" at bounding box center [279, 103] width 161 height 5
click at [197, 74] on input "Ordem de chegada Consumidos: 11 / 15 Horário: 07:30 Clínica: Policlínica Munici…" at bounding box center [196, 71] width 4 height 5
radio input "true"
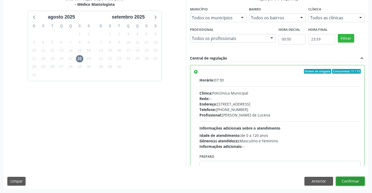
click at [357, 182] on button "Confirmar" at bounding box center [350, 181] width 29 height 9
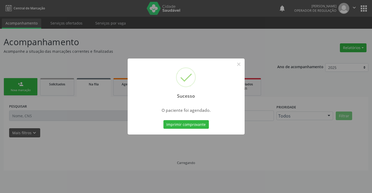
scroll to position [0, 0]
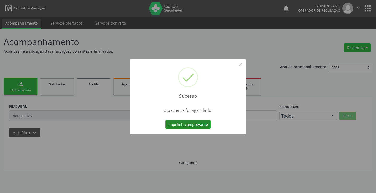
click at [180, 123] on button "Imprimir comprovante" at bounding box center [187, 124] width 45 height 9
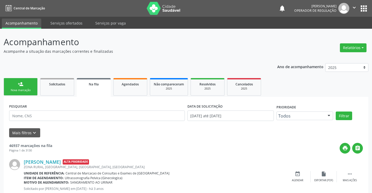
click at [27, 81] on link "person_add Nova marcação" at bounding box center [21, 86] width 34 height 17
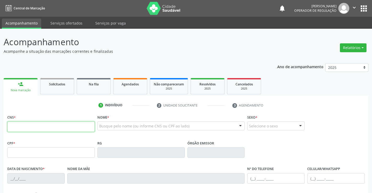
click at [64, 125] on input "text" at bounding box center [50, 126] width 87 height 10
type input "706 2015 8089 0964"
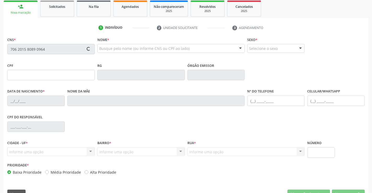
scroll to position [90, 0]
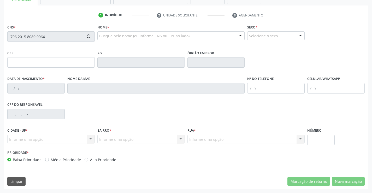
type input "0879119225"
type input "[DATE]"
type input "[PHONE_NUMBER]"
type input "023.825.145-40"
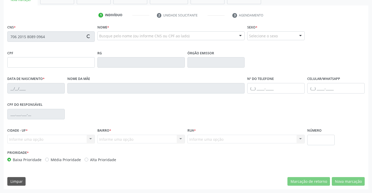
type input "S/N"
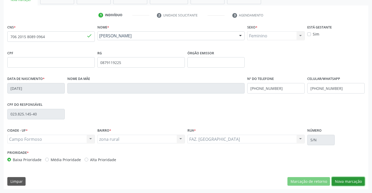
click at [353, 181] on button "Nova marcação" at bounding box center [348, 181] width 33 height 9
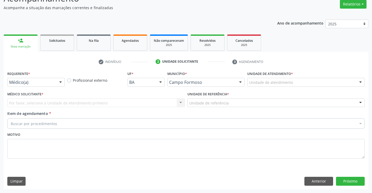
scroll to position [44, 0]
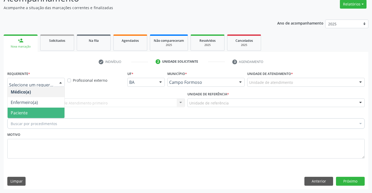
click at [31, 109] on span "Paciente" at bounding box center [36, 112] width 57 height 10
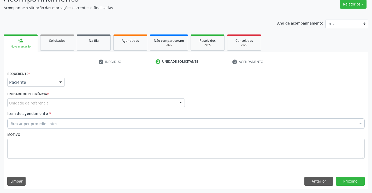
drag, startPoint x: 97, startPoint y: 104, endPoint x: 97, endPoint y: 106, distance: 2.9
click at [97, 104] on div "Unidade de referência" at bounding box center [95, 102] width 177 height 9
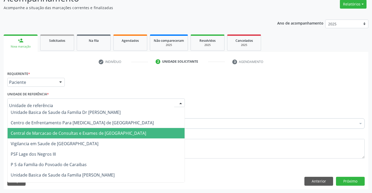
click at [97, 128] on span "Central de Marcacao de Consultas e Exames de [GEOGRAPHIC_DATA]" at bounding box center [96, 133] width 177 height 10
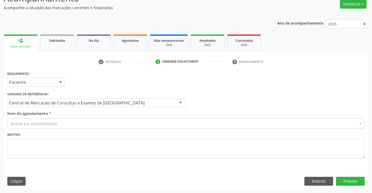
click at [100, 122] on div "Buscar por procedimentos" at bounding box center [185, 123] width 357 height 10
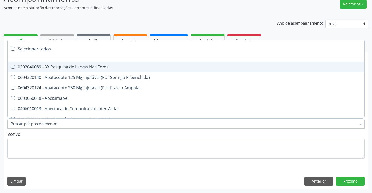
paste input "Médico Mastologista"
type input "Médico Mastologista"
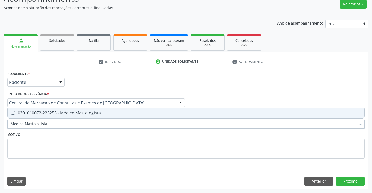
click at [80, 109] on span "0301010072-225255 - Médico Mastologista" at bounding box center [186, 112] width 357 height 10
checkbox Mastologista "true"
click at [348, 178] on button "Próximo" at bounding box center [350, 181] width 29 height 9
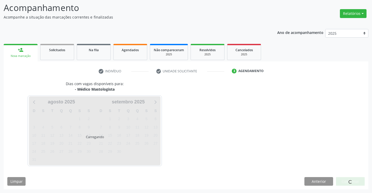
scroll to position [34, 0]
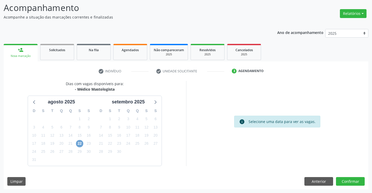
click at [77, 143] on span "22" at bounding box center [79, 143] width 7 height 7
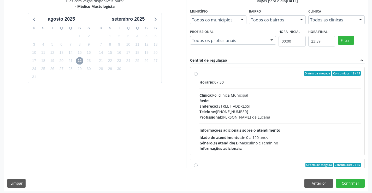
scroll to position [119, 0]
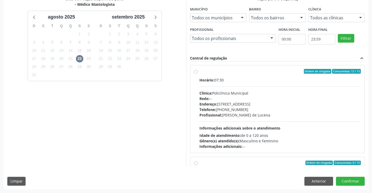
click at [225, 105] on div "Endereço: [STREET_ADDRESS]" at bounding box center [279, 103] width 161 height 5
click at [197, 74] on input "Ordem de chegada Consumidos: 12 / 15 Horário: 07:30 Clínica: Policlínica Munici…" at bounding box center [196, 71] width 4 height 5
radio input "true"
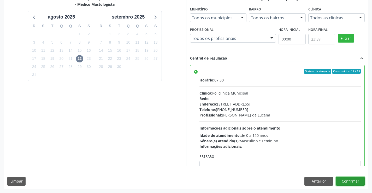
click at [344, 177] on button "Confirmar" at bounding box center [350, 181] width 29 height 9
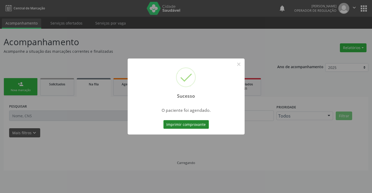
scroll to position [0, 0]
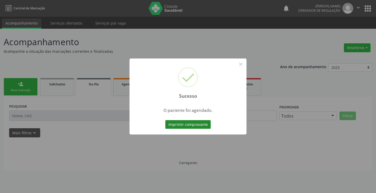
click at [189, 121] on button "Imprimir comprovante" at bounding box center [187, 124] width 45 height 9
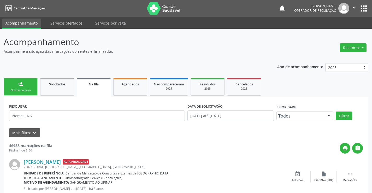
click at [20, 87] on div "person_add" at bounding box center [21, 84] width 6 height 6
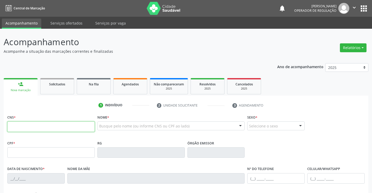
click at [40, 123] on input "text" at bounding box center [50, 126] width 87 height 10
type input "705 0022 9270 0455"
type input "2021418618"
type input "[DATE]"
type input "[PHONE_NUMBER]"
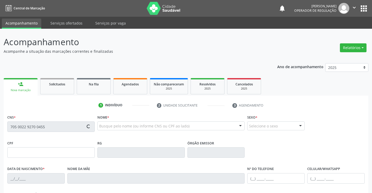
type input "[PHONE_NUMBER]"
type input "074.744.065-43"
type input "S/N"
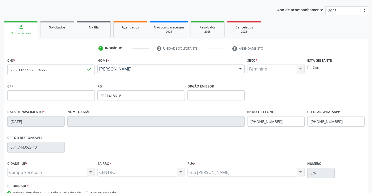
scroll to position [90, 0]
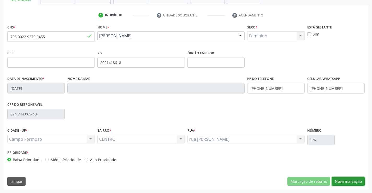
click at [355, 180] on button "Nova marcação" at bounding box center [348, 181] width 33 height 9
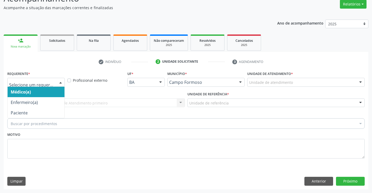
click at [56, 84] on div "Médico(a) Enfermeiro(a) Paciente Nenhum resultado encontrado para: " " Não há n…" at bounding box center [35, 82] width 57 height 9
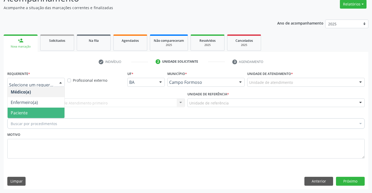
drag, startPoint x: 43, startPoint y: 112, endPoint x: 79, endPoint y: 110, distance: 35.3
click at [43, 112] on span "Paciente" at bounding box center [36, 112] width 57 height 10
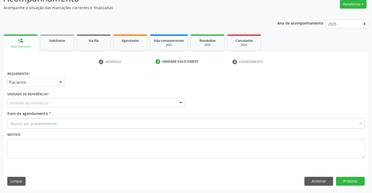
drag, startPoint x: 85, startPoint y: 103, endPoint x: 86, endPoint y: 119, distance: 17.0
click at [86, 103] on div "Unidade de referência" at bounding box center [95, 102] width 177 height 9
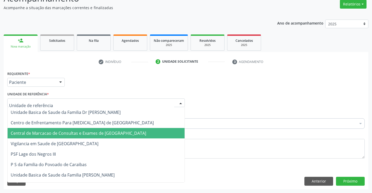
click at [89, 134] on span "Central de Marcacao de Consultas e Exames de [GEOGRAPHIC_DATA]" at bounding box center [78, 133] width 135 height 6
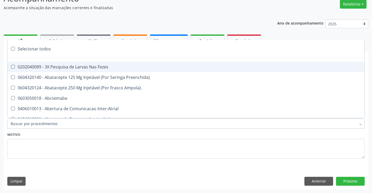
paste input "Médico Mastologista"
type input "Médico Mastologista"
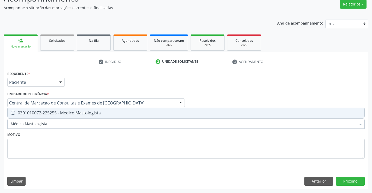
click at [98, 114] on div "0301010072-225255 - Médico Mastologista" at bounding box center [186, 113] width 350 height 4
checkbox Mastologista "true"
click at [358, 180] on button "Próximo" at bounding box center [350, 181] width 29 height 9
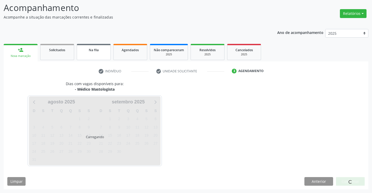
scroll to position [34, 0]
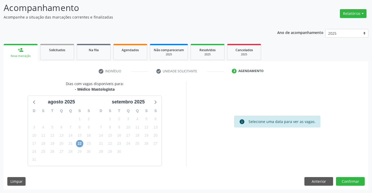
click at [81, 140] on span "22" at bounding box center [79, 143] width 7 height 7
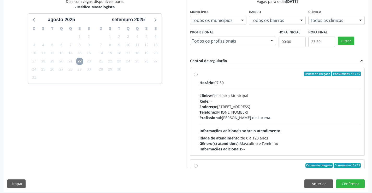
scroll to position [119, 0]
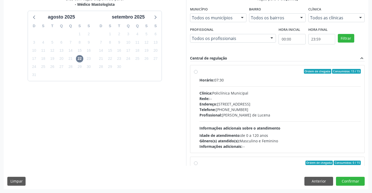
click at [236, 95] on div "Clínica: Policlínica Municipal" at bounding box center [279, 92] width 161 height 5
click at [197, 74] on input "Ordem de chegada Consumidos: 13 / 15 Horário: 07:30 Clínica: Policlínica Munici…" at bounding box center [196, 71] width 4 height 5
radio input "true"
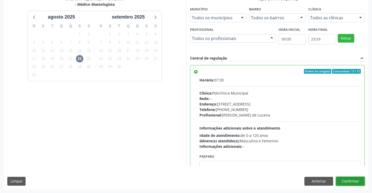
click at [347, 180] on button "Confirmar" at bounding box center [350, 181] width 29 height 9
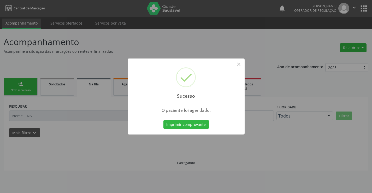
scroll to position [0, 0]
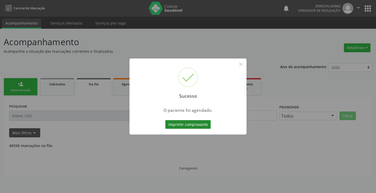
click at [192, 124] on button "Imprimir comprovante" at bounding box center [187, 124] width 45 height 9
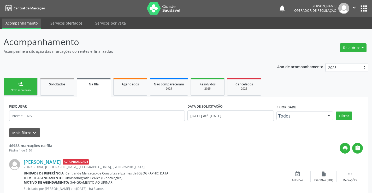
click at [32, 90] on div "Nova marcação" at bounding box center [21, 90] width 26 height 4
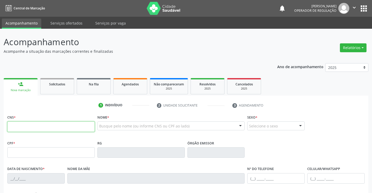
click at [21, 124] on input "text" at bounding box center [50, 126] width 87 height 10
type input "702 6092 6526 1140"
type input "016.883.705-60"
type input "47840189"
type input "[DATE]"
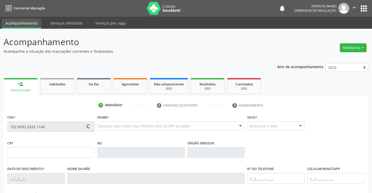
type input "[PHONE_NUMBER]"
type input "016.883.705-60"
type input "50"
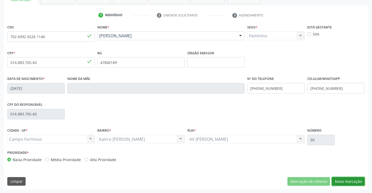
click at [337, 180] on button "Nova marcação" at bounding box center [348, 181] width 33 height 9
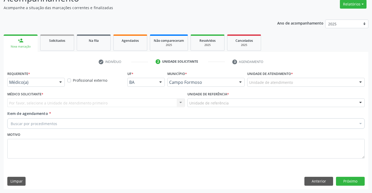
scroll to position [44, 0]
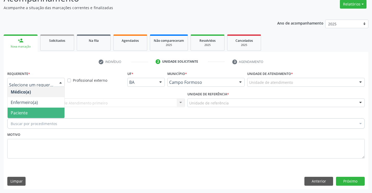
drag, startPoint x: 34, startPoint y: 114, endPoint x: 77, endPoint y: 109, distance: 43.6
click at [34, 113] on span "Paciente" at bounding box center [36, 112] width 57 height 10
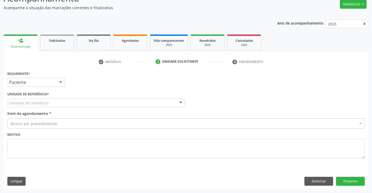
click at [89, 106] on div "Unidade de referência" at bounding box center [95, 102] width 177 height 9
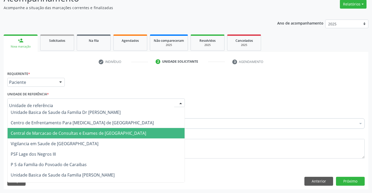
click at [90, 133] on span "Central de Marcacao de Consultas e Exames de [GEOGRAPHIC_DATA]" at bounding box center [78, 133] width 135 height 6
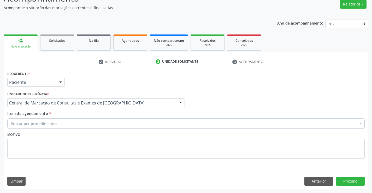
click at [104, 121] on div "Buscar por procedimentos" at bounding box center [185, 123] width 357 height 10
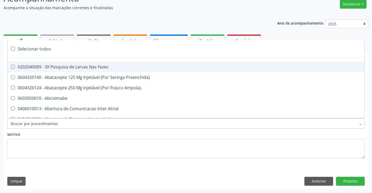
paste input "Médico Mastologista"
type input "Médico Mastologista"
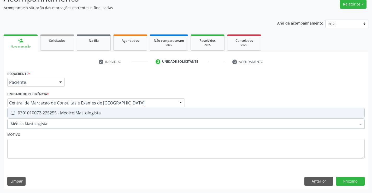
drag, startPoint x: 94, startPoint y: 110, endPoint x: 230, endPoint y: 136, distance: 138.6
click at [97, 110] on span "0301010072-225255 - Médico Mastologista" at bounding box center [186, 112] width 357 height 10
checkbox Mastologista "true"
click at [342, 179] on button "Próximo" at bounding box center [350, 181] width 29 height 9
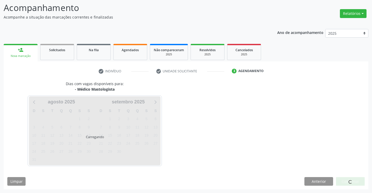
scroll to position [34, 0]
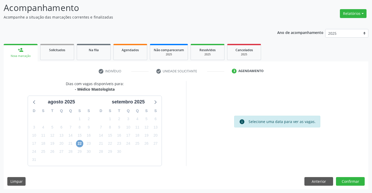
click at [79, 143] on span "22" at bounding box center [79, 143] width 7 height 7
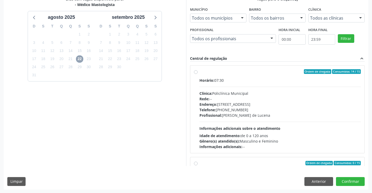
scroll to position [119, 0]
click at [228, 84] on div "Horário: 07:30 Clínica: Policlínica Municipal Rede: -- [GEOGRAPHIC_DATA]: [STRE…" at bounding box center [279, 113] width 161 height 72
click at [197, 74] on input "Ordem de chegada Consumidos: 14 / 15 Horário: 07:30 Clínica: Policlínica Munici…" at bounding box center [196, 71] width 4 height 5
radio input "true"
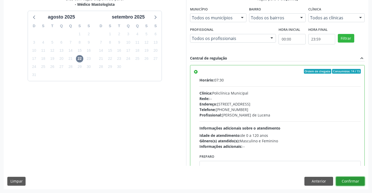
click at [358, 179] on button "Confirmar" at bounding box center [350, 181] width 29 height 9
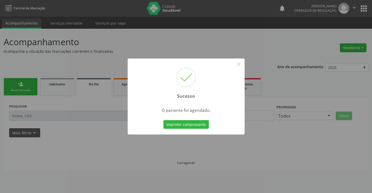
scroll to position [0, 0]
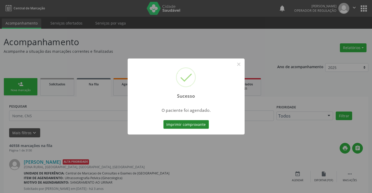
click at [172, 125] on button "Imprimir comprovante" at bounding box center [185, 124] width 45 height 9
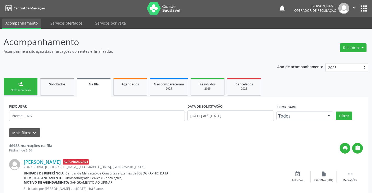
click at [16, 87] on link "person_add Nova marcação" at bounding box center [21, 86] width 34 height 17
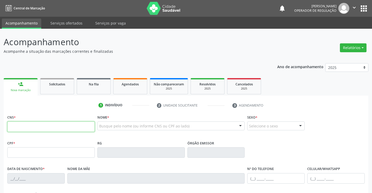
click at [58, 129] on input "text" at bounding box center [50, 126] width 87 height 10
click at [46, 130] on input "text" at bounding box center [50, 126] width 87 height 10
type input "700 0001 8590 6901"
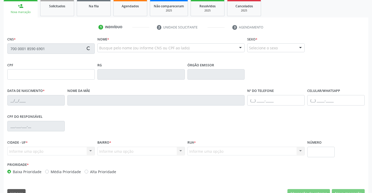
scroll to position [78, 0]
type input "0678945349"
type input "[DATE]"
type input "[PHONE_NUMBER]"
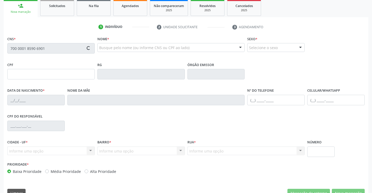
type input "676.702.615-87"
type input "77"
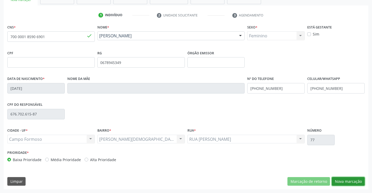
drag, startPoint x: 355, startPoint y: 183, endPoint x: 306, endPoint y: 170, distance: 50.7
click at [352, 181] on button "Nova marcação" at bounding box center [348, 181] width 33 height 9
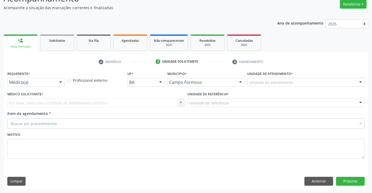
scroll to position [44, 0]
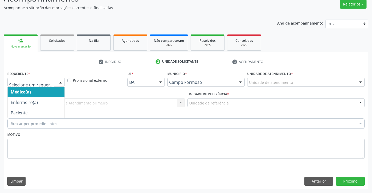
click at [40, 86] on div at bounding box center [35, 82] width 57 height 9
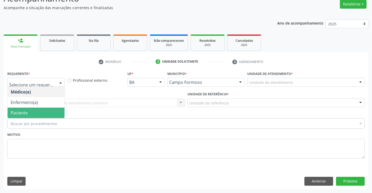
click at [31, 110] on span "Paciente" at bounding box center [36, 112] width 57 height 10
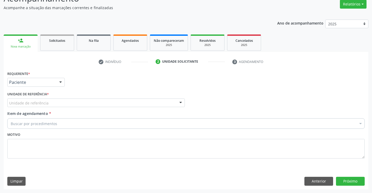
drag, startPoint x: 64, startPoint y: 105, endPoint x: 64, endPoint y: 111, distance: 6.3
click at [64, 105] on div "Unidade de referência" at bounding box center [95, 102] width 177 height 9
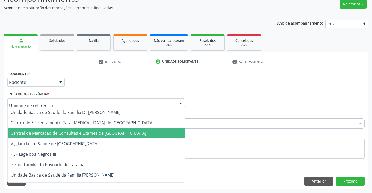
click at [59, 133] on span "Central de Marcacao de Consultas e Exames de [GEOGRAPHIC_DATA]" at bounding box center [78, 133] width 135 height 6
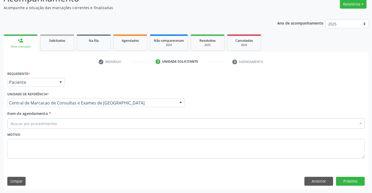
click at [71, 124] on div "Buscar por procedimentos" at bounding box center [185, 123] width 357 height 10
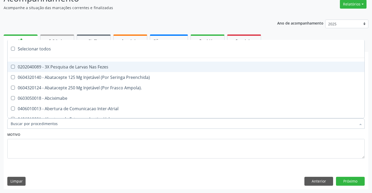
paste input "Médico Mastologista"
type input "Médico Mastologista"
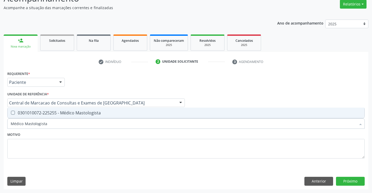
click at [73, 111] on div "0301010072-225255 - Médico Mastologista" at bounding box center [186, 113] width 350 height 4
checkbox Mastologista "true"
click at [337, 179] on button "Próximo" at bounding box center [350, 181] width 29 height 9
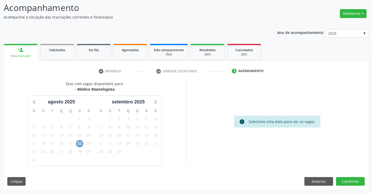
click at [81, 146] on span "22" at bounding box center [79, 143] width 7 height 7
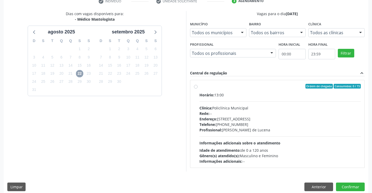
scroll to position [110, 0]
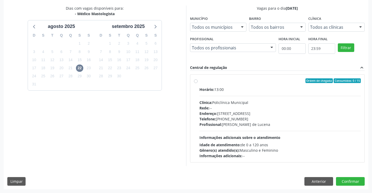
click at [244, 113] on div "Endereço: [STREET_ADDRESS]" at bounding box center [279, 113] width 161 height 5
click at [197, 83] on input "Ordem de chegada Consumidos: 0 / 15 Horário: 13:00 Clínica: Policlínica Municip…" at bounding box center [196, 80] width 4 height 5
radio input "true"
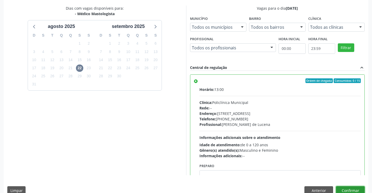
click at [350, 189] on button "Confirmar" at bounding box center [350, 190] width 29 height 9
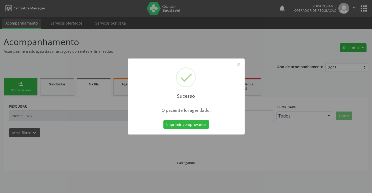
scroll to position [0, 0]
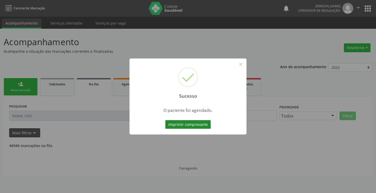
click at [200, 127] on button "Imprimir comprovante" at bounding box center [187, 124] width 45 height 9
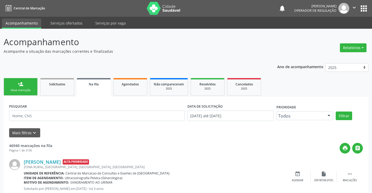
click at [11, 91] on div "Nova marcação" at bounding box center [21, 90] width 26 height 4
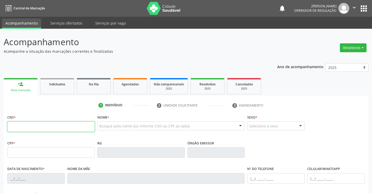
click at [41, 124] on input "text" at bounding box center [50, 126] width 87 height 10
type input "701 4036 3587 5138"
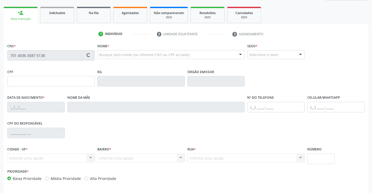
scroll to position [78, 0]
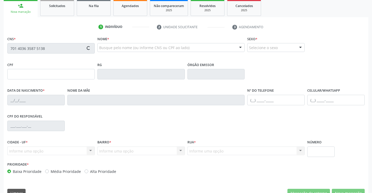
type input "1160859671"
type input "[DATE]"
type input "[PHONE_NUMBER]"
type input "046.816.365-41"
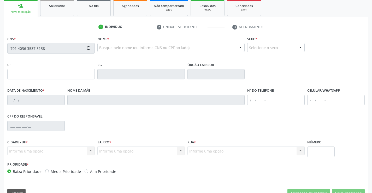
type input "S/N"
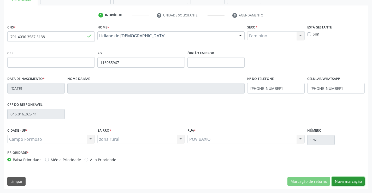
click at [348, 181] on button "Nova marcação" at bounding box center [348, 181] width 33 height 9
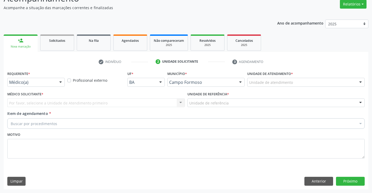
scroll to position [44, 0]
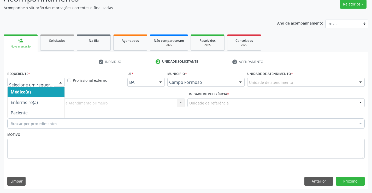
click at [57, 81] on div at bounding box center [61, 82] width 8 height 9
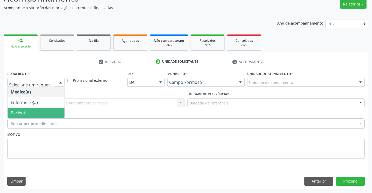
drag, startPoint x: 46, startPoint y: 110, endPoint x: 79, endPoint y: 105, distance: 33.8
click at [46, 110] on span "Paciente" at bounding box center [36, 112] width 57 height 10
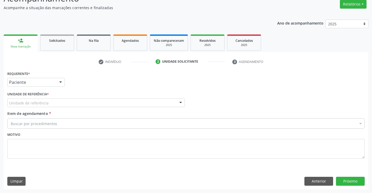
drag, startPoint x: 87, startPoint y: 104, endPoint x: 87, endPoint y: 116, distance: 12.0
click at [87, 107] on div "Unidade de referência Unidade Basica de Saude da Familia Dr [PERSON_NAME] Centr…" at bounding box center [95, 102] width 177 height 9
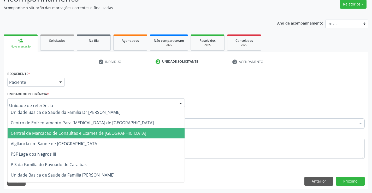
click at [90, 136] on span "Central de Marcacao de Consultas e Exames de [GEOGRAPHIC_DATA]" at bounding box center [78, 133] width 135 height 6
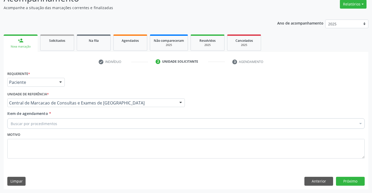
click at [104, 121] on div "Buscar por procedimentos" at bounding box center [185, 123] width 357 height 10
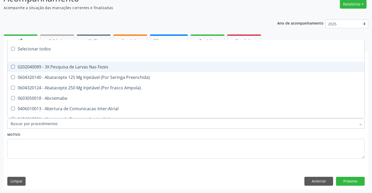
paste input "Médico Mastologista"
type input "Médico Mastologista"
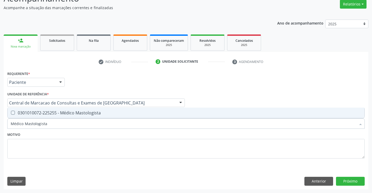
click at [89, 112] on div "0301010072-225255 - Médico Mastologista" at bounding box center [186, 113] width 350 height 4
checkbox Mastologista "true"
click at [349, 180] on button "Próximo" at bounding box center [350, 181] width 29 height 9
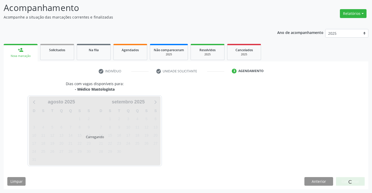
scroll to position [34, 0]
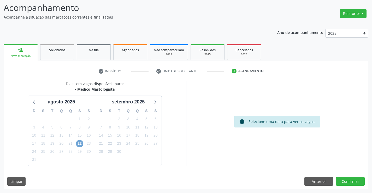
click at [82, 143] on span "22" at bounding box center [79, 143] width 7 height 7
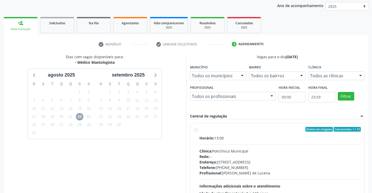
scroll to position [86, 0]
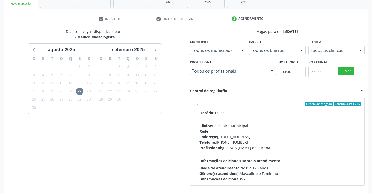
click at [227, 133] on div "Rede: --" at bounding box center [279, 130] width 161 height 5
click at [197, 106] on input "Ordem de chegada Consumidos: 1 / 15 Horário: 13:00 Clínica: Policlínica Municip…" at bounding box center [196, 103] width 4 height 5
radio input "true"
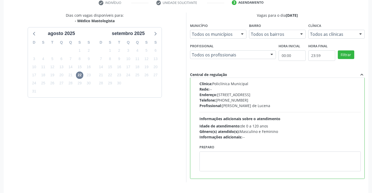
scroll to position [119, 0]
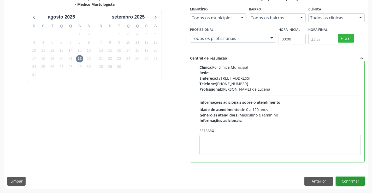
click at [342, 179] on button "Confirmar" at bounding box center [350, 181] width 29 height 9
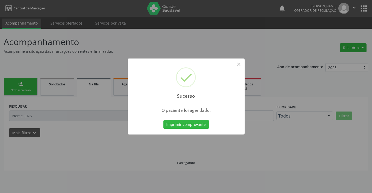
scroll to position [0, 0]
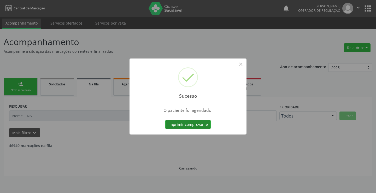
click at [206, 127] on button "Imprimir comprovante" at bounding box center [187, 124] width 45 height 9
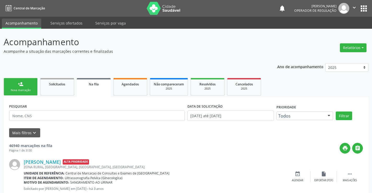
click at [28, 89] on div "Nova marcação" at bounding box center [21, 90] width 26 height 4
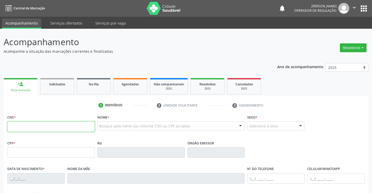
click at [62, 128] on input "text" at bounding box center [50, 126] width 87 height 10
type input "704 2077 0684 5082"
type input "1346476705"
type input "[DATE]"
type input "[PHONE_NUMBER]"
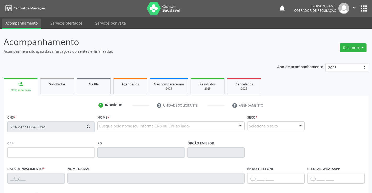
type input "[PHONE_NUMBER]"
type input "013.735.805-93"
type input "S/N"
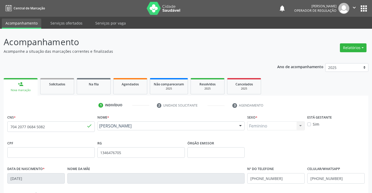
scroll to position [90, 0]
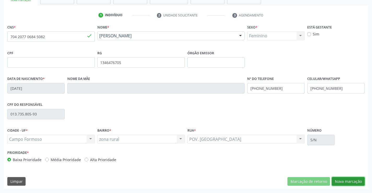
click at [358, 180] on button "Nova marcação" at bounding box center [348, 181] width 33 height 9
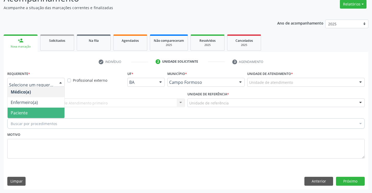
click at [30, 112] on span "Paciente" at bounding box center [36, 112] width 57 height 10
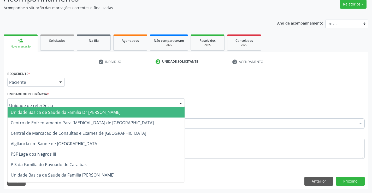
click at [82, 105] on div at bounding box center [95, 102] width 177 height 9
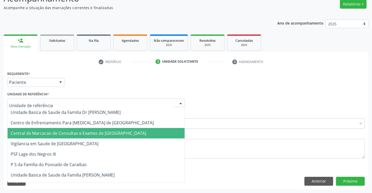
click at [85, 133] on span "Central de Marcacao de Consultas e Exames de [GEOGRAPHIC_DATA]" at bounding box center [78, 133] width 135 height 6
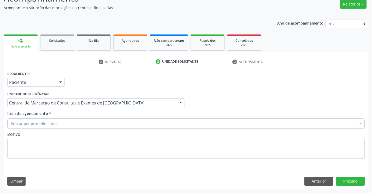
click at [84, 124] on div "Buscar por procedimentos" at bounding box center [185, 123] width 357 height 10
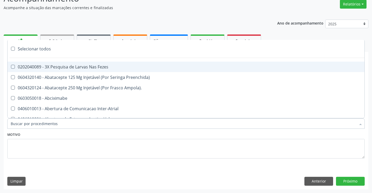
paste input "Médico Mastologista"
type input "Médico Mastologista"
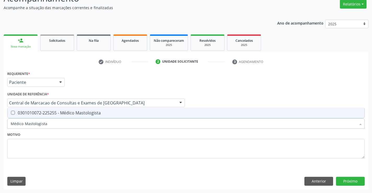
click at [78, 112] on div "0301010072-225255 - Médico Mastologista" at bounding box center [186, 113] width 350 height 4
checkbox Mastologista "true"
click at [352, 180] on button "Próximo" at bounding box center [350, 181] width 29 height 9
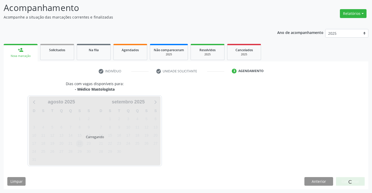
scroll to position [34, 0]
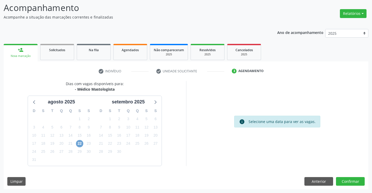
click at [82, 143] on span "22" at bounding box center [79, 143] width 7 height 7
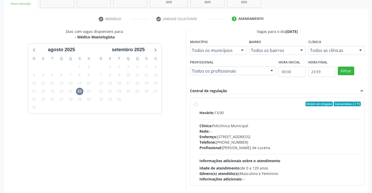
click at [222, 130] on div "Rede: --" at bounding box center [279, 130] width 161 height 5
click at [197, 106] on input "Ordem de chegada Consumidos: 2 / 15 Horário: 13:00 Clínica: Policlínica Municip…" at bounding box center [196, 103] width 4 height 5
radio input "true"
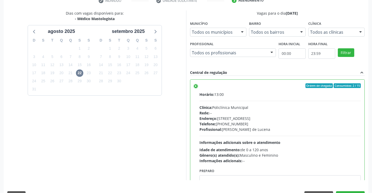
scroll to position [119, 0]
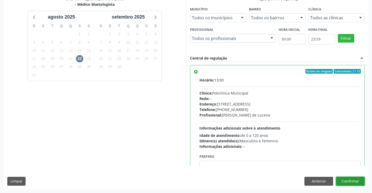
click at [350, 179] on button "Confirmar" at bounding box center [350, 181] width 29 height 9
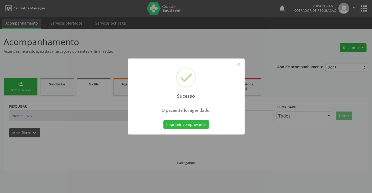
scroll to position [0, 0]
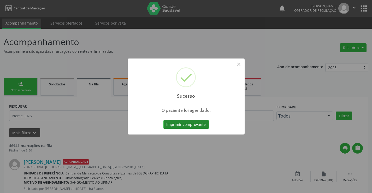
click at [201, 124] on button "Imprimir comprovante" at bounding box center [185, 124] width 45 height 9
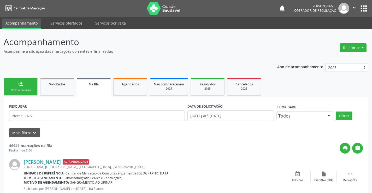
click at [22, 84] on div "person_add" at bounding box center [21, 84] width 6 height 6
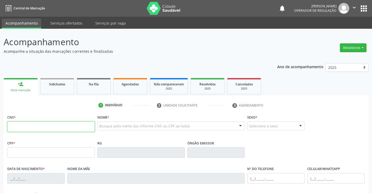
click at [46, 128] on input "text" at bounding box center [50, 126] width 87 height 10
type input "706 2047 5767 4270"
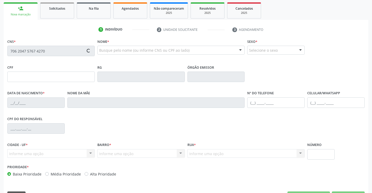
type input "1634180399"
type input "[DATE]"
type input "[PHONE_NUMBER]"
type input "063.694.205-81"
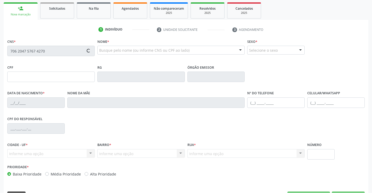
type input "S/N"
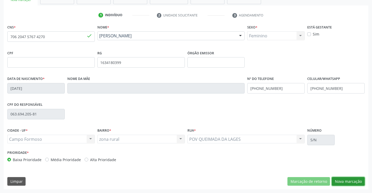
click at [353, 183] on button "Nova marcação" at bounding box center [348, 181] width 33 height 9
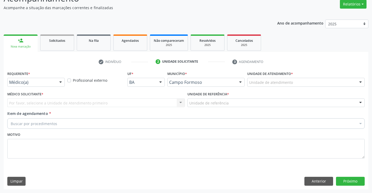
scroll to position [44, 0]
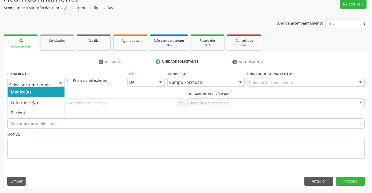
drag, startPoint x: 56, startPoint y: 83, endPoint x: 45, endPoint y: 109, distance: 28.8
click at [55, 83] on div "Médico(a) Enfermeiro(a) Paciente Nenhum resultado encontrado para: " " Não há n…" at bounding box center [35, 82] width 57 height 9
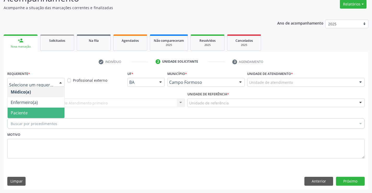
click at [40, 117] on span "Paciente" at bounding box center [36, 112] width 57 height 10
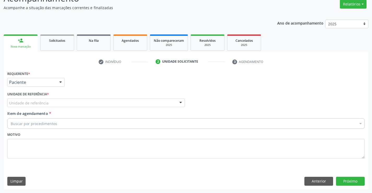
drag, startPoint x: 66, startPoint y: 102, endPoint x: 63, endPoint y: 114, distance: 12.8
click at [65, 103] on div "Unidade de referência" at bounding box center [95, 102] width 177 height 9
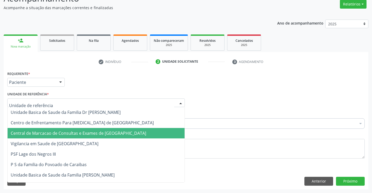
click at [62, 128] on span "Central de Marcacao de Consultas e Exames de [GEOGRAPHIC_DATA]" at bounding box center [96, 133] width 177 height 10
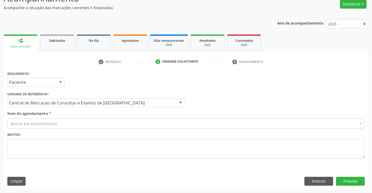
click at [68, 124] on div "Buscar por procedimentos" at bounding box center [185, 123] width 357 height 10
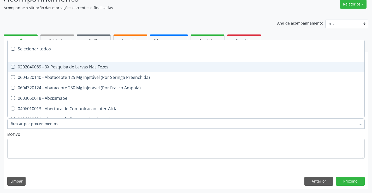
paste input "Médico Mastologista"
type input "Médico Mastologista"
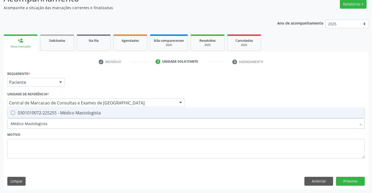
click at [75, 112] on div "0301010072-225255 - Médico Mastologista" at bounding box center [186, 113] width 350 height 4
checkbox Mastologista "true"
click at [353, 184] on button "Próximo" at bounding box center [350, 181] width 29 height 9
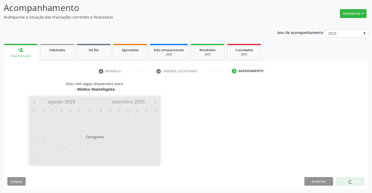
scroll to position [34, 0]
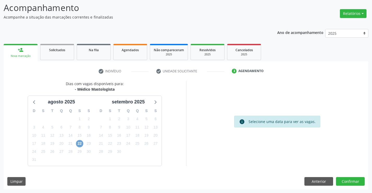
click at [78, 142] on span "22" at bounding box center [79, 143] width 7 height 7
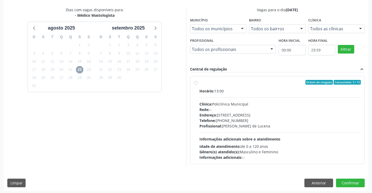
scroll to position [110, 0]
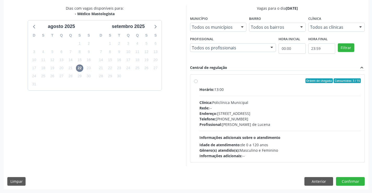
click at [280, 115] on div "Endereço: [STREET_ADDRESS]" at bounding box center [279, 113] width 161 height 5
click at [197, 83] on input "Ordem de chegada Consumidos: 3 / 15 Horário: 13:00 Clínica: Policlínica Municip…" at bounding box center [196, 80] width 4 height 5
radio input "true"
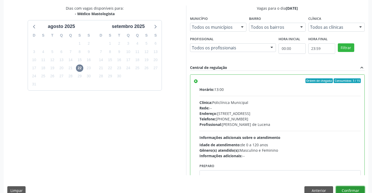
click at [347, 188] on button "Confirmar" at bounding box center [350, 190] width 29 height 9
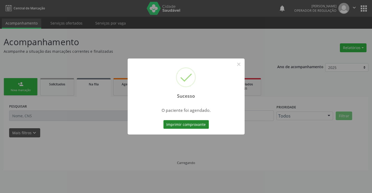
scroll to position [0, 0]
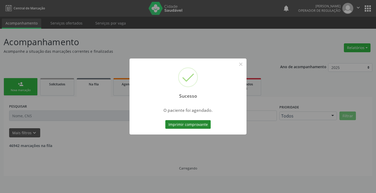
click at [171, 122] on button "Imprimir comprovante" at bounding box center [187, 124] width 45 height 9
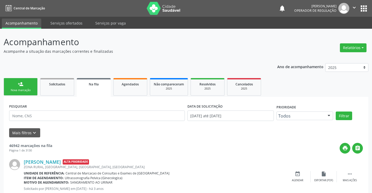
click at [30, 89] on div "Nova marcação" at bounding box center [21, 90] width 26 height 4
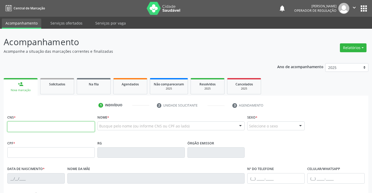
click at [29, 125] on input "text" at bounding box center [50, 126] width 87 height 10
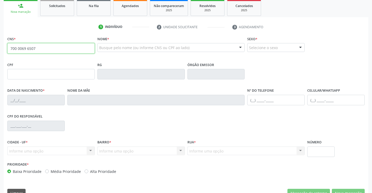
scroll to position [90, 0]
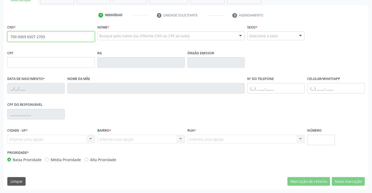
type input "700 0069 6507 2703"
type input "[DATE]"
type input "[PHONE_NUMBER]"
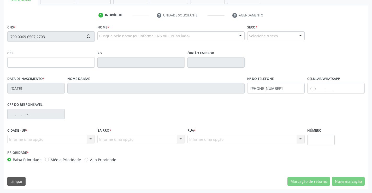
type input "[PHONE_NUMBER]"
type input "S/N"
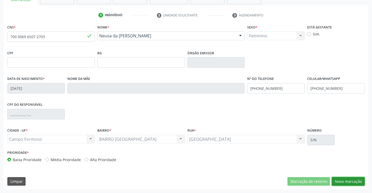
click at [348, 179] on button "Nova marcação" at bounding box center [348, 181] width 33 height 9
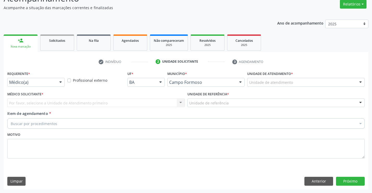
scroll to position [44, 0]
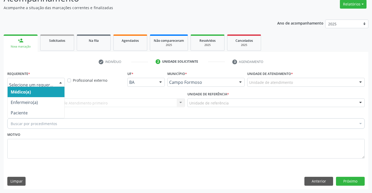
drag, startPoint x: 59, startPoint y: 80, endPoint x: 45, endPoint y: 110, distance: 33.5
click at [58, 81] on div at bounding box center [61, 82] width 8 height 9
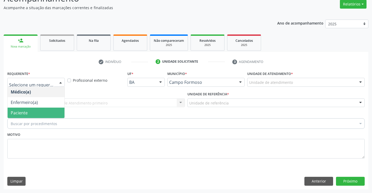
click at [40, 114] on span "Paciente" at bounding box center [36, 112] width 57 height 10
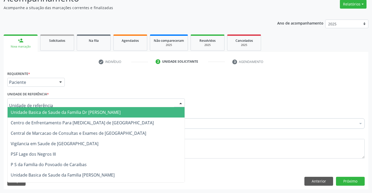
click at [76, 104] on div at bounding box center [95, 102] width 177 height 9
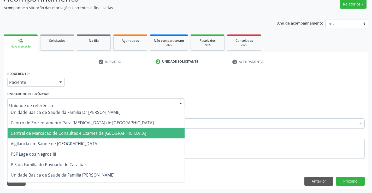
click at [75, 132] on span "Central de Marcacao de Consultas e Exames de [GEOGRAPHIC_DATA]" at bounding box center [78, 133] width 135 height 6
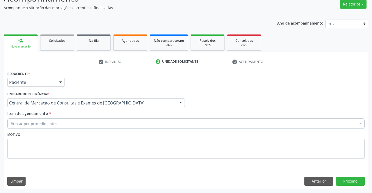
click at [82, 125] on div "Buscar por procedimentos" at bounding box center [185, 123] width 357 height 10
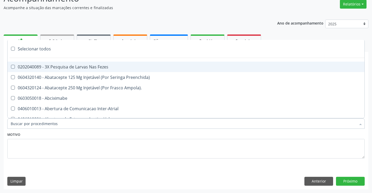
paste input "Médico Mastologista"
type input "Médico Mastologista"
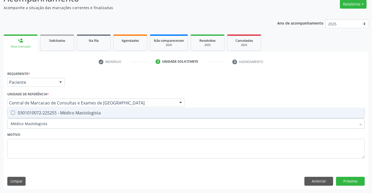
click at [81, 111] on div "0301010072-225255 - Médico Mastologista" at bounding box center [186, 113] width 350 height 4
checkbox Mastologista "true"
click at [345, 181] on button "Próximo" at bounding box center [350, 181] width 29 height 9
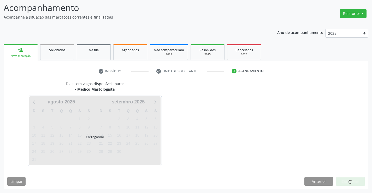
scroll to position [34, 0]
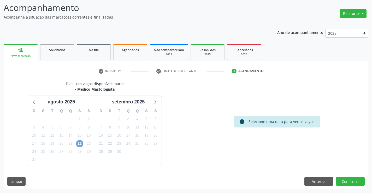
click at [83, 143] on span "22" at bounding box center [79, 143] width 7 height 7
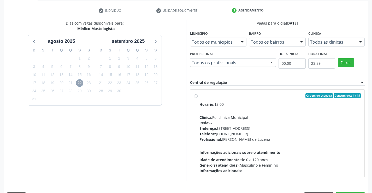
scroll to position [110, 0]
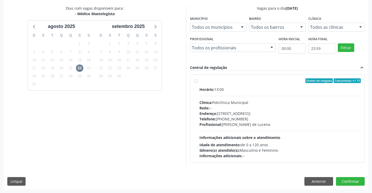
click at [257, 114] on div "Endereço: [STREET_ADDRESS]" at bounding box center [279, 113] width 161 height 5
click at [197, 83] on input "Ordem de chegada Consumidos: 4 / 15 Horário: 13:00 Clínica: Policlínica Municip…" at bounding box center [196, 80] width 4 height 5
radio input "true"
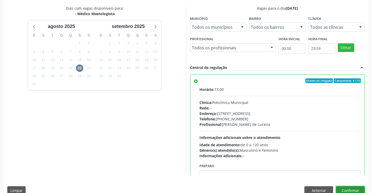
click at [356, 191] on button "Confirmar" at bounding box center [350, 190] width 29 height 9
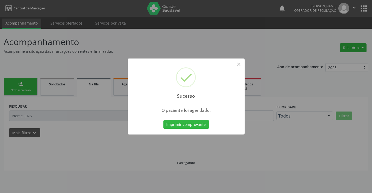
scroll to position [0, 0]
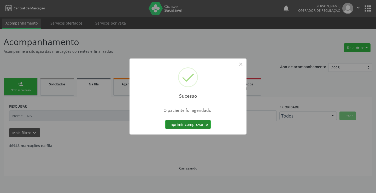
click at [196, 123] on button "Imprimir comprovante" at bounding box center [187, 124] width 45 height 9
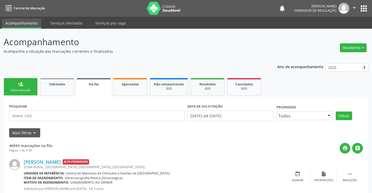
click at [21, 90] on div "Nova marcação" at bounding box center [21, 90] width 26 height 4
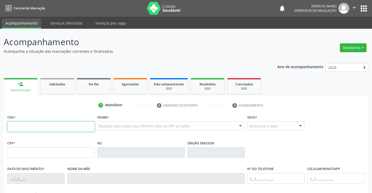
click at [50, 131] on input "text" at bounding box center [50, 126] width 87 height 10
click at [56, 127] on input "705 0068 6355" at bounding box center [50, 126] width 87 height 10
type input "705 0068 7660 6355"
type input "0831252219"
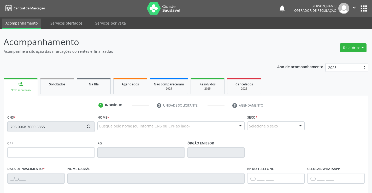
type input "[DATE]"
type input "[PHONE_NUMBER]"
type input "017.538.855-58"
type input "S/N"
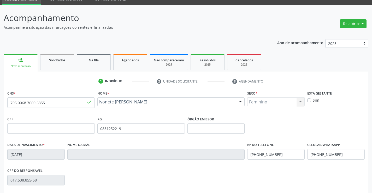
scroll to position [78, 0]
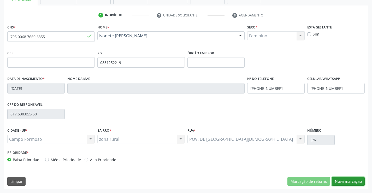
click at [346, 179] on button "Nova marcação" at bounding box center [348, 181] width 33 height 9
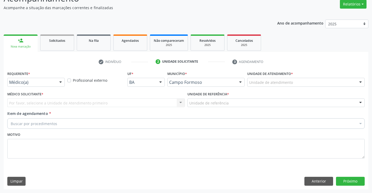
drag, startPoint x: 31, startPoint y: 80, endPoint x: 25, endPoint y: 104, distance: 24.2
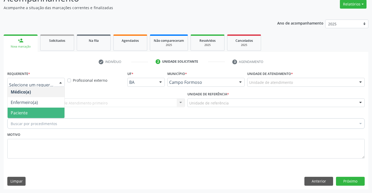
drag, startPoint x: 25, startPoint y: 113, endPoint x: 70, endPoint y: 106, distance: 46.3
click at [25, 113] on span "Paciente" at bounding box center [19, 113] width 17 height 6
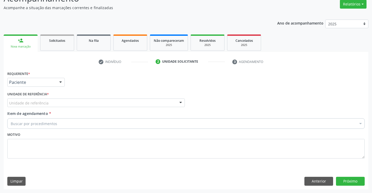
click at [75, 104] on div "Unidade de referência" at bounding box center [95, 102] width 177 height 9
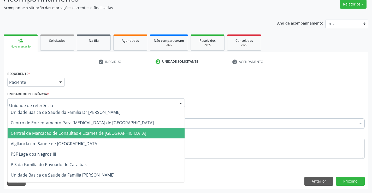
click at [77, 129] on span "Central de Marcacao de Consultas e Exames de [GEOGRAPHIC_DATA]" at bounding box center [96, 133] width 177 height 10
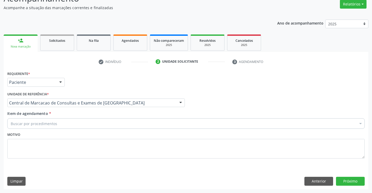
click at [93, 121] on div "Buscar por procedimentos" at bounding box center [185, 123] width 357 height 10
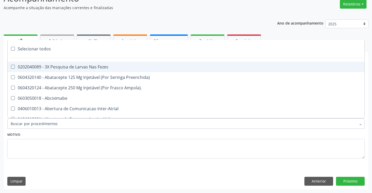
paste input "Médico Mastologista"
type input "Médico Mastologista"
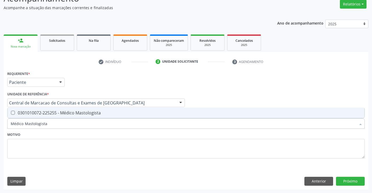
click at [77, 115] on div "0301010072-225255 - Médico Mastologista" at bounding box center [186, 113] width 350 height 4
checkbox Mastologista "true"
click at [346, 183] on button "Próximo" at bounding box center [350, 181] width 29 height 9
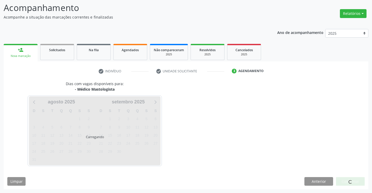
scroll to position [34, 0]
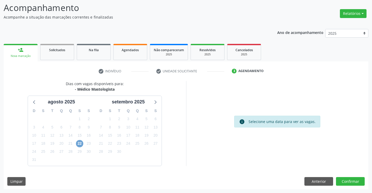
click at [80, 143] on span "22" at bounding box center [79, 143] width 7 height 7
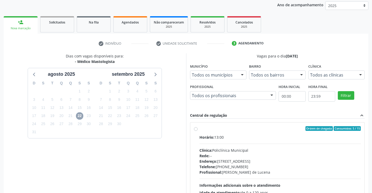
scroll to position [110, 0]
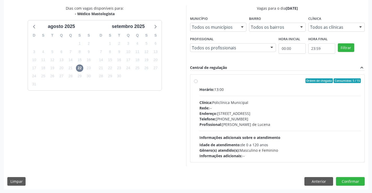
click at [226, 104] on div "Clínica: Policlínica Municipal" at bounding box center [279, 102] width 161 height 5
click at [197, 83] on input "Ordem de chegada Consumidos: 5 / 15 Horário: 13:00 Clínica: Policlínica Municip…" at bounding box center [196, 80] width 4 height 5
radio input "true"
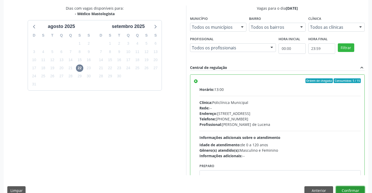
click at [351, 188] on button "Confirmar" at bounding box center [350, 190] width 29 height 9
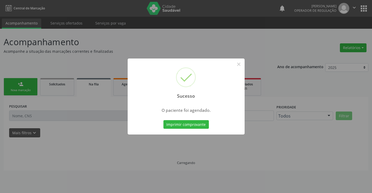
scroll to position [0, 0]
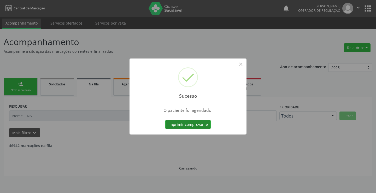
click at [195, 121] on button "Imprimir comprovante" at bounding box center [187, 124] width 45 height 9
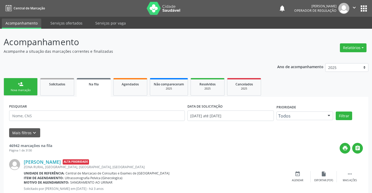
drag, startPoint x: 26, startPoint y: 82, endPoint x: 59, endPoint y: 65, distance: 37.0
click at [26, 82] on link "person_add Nova marcação" at bounding box center [21, 86] width 34 height 17
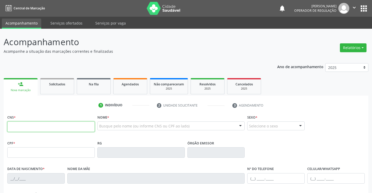
click at [36, 128] on input "text" at bounding box center [50, 126] width 87 height 10
type input "700 1019 0448 8513"
type input "0943824257"
type input "[DATE]"
type input "[PHONE_NUMBER]"
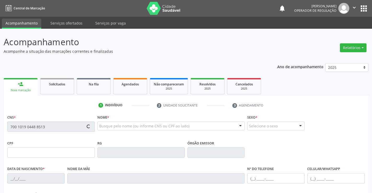
type input "[PHONE_NUMBER]"
type input "006.265.475-63"
type input "S/N"
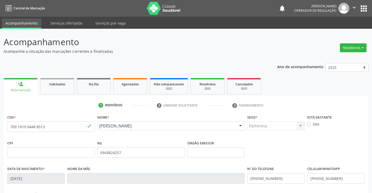
scroll to position [90, 0]
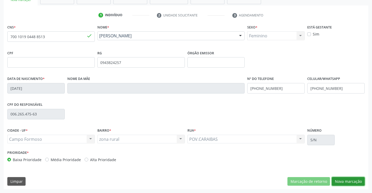
click at [352, 183] on button "Nova marcação" at bounding box center [348, 181] width 33 height 9
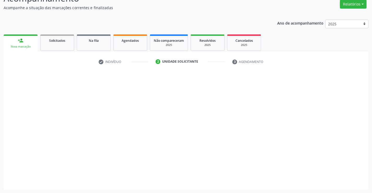
scroll to position [44, 0]
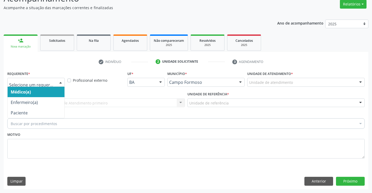
drag, startPoint x: 49, startPoint y: 79, endPoint x: 47, endPoint y: 105, distance: 26.4
click at [49, 79] on div at bounding box center [35, 82] width 57 height 9
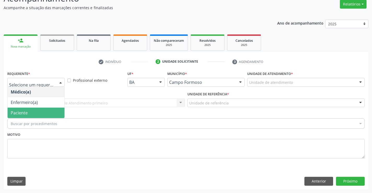
click at [31, 113] on span "Paciente" at bounding box center [36, 112] width 57 height 10
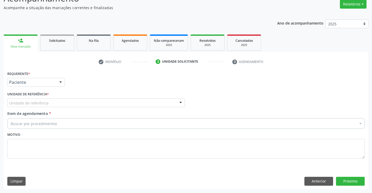
click at [75, 102] on div "Unidade de referência" at bounding box center [95, 102] width 177 height 9
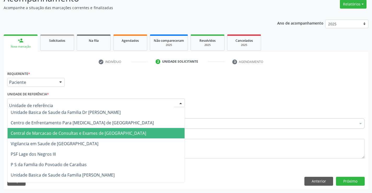
click at [79, 130] on span "Central de Marcacao de Consultas e Exames de [GEOGRAPHIC_DATA]" at bounding box center [96, 133] width 177 height 10
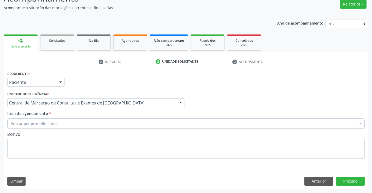
click at [91, 124] on div "Buscar por procedimentos" at bounding box center [185, 123] width 357 height 10
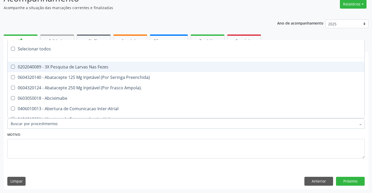
paste input "Médico Mastologista"
type input "Médico Mastologista"
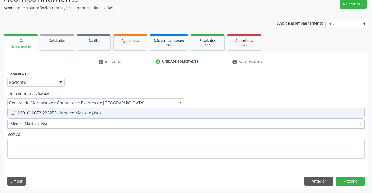
click at [94, 112] on div "0301010072-225255 - Médico Mastologista" at bounding box center [186, 113] width 350 height 4
checkbox Mastologista "true"
click at [347, 183] on button "Próximo" at bounding box center [350, 181] width 29 height 9
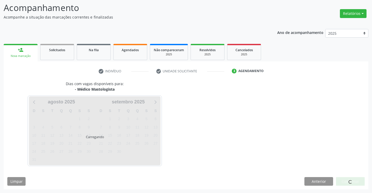
scroll to position [34, 0]
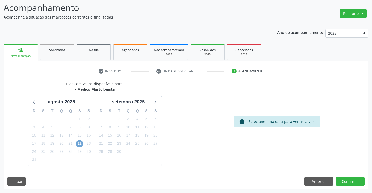
click at [80, 141] on span "22" at bounding box center [79, 143] width 7 height 7
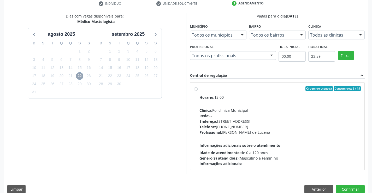
scroll to position [110, 0]
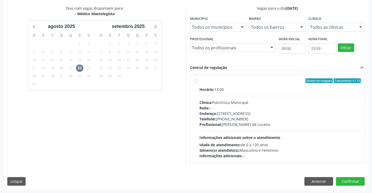
click at [217, 94] on div "Horário: 13:00 Clínica: Policlínica Municipal Rede: -- [GEOGRAPHIC_DATA]: [STRE…" at bounding box center [279, 123] width 161 height 72
click at [197, 83] on input "Ordem de chegada Consumidos: 6 / 15 Horário: 13:00 Clínica: Policlínica Municip…" at bounding box center [196, 80] width 4 height 5
radio input "true"
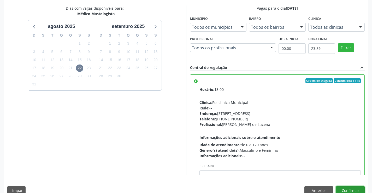
click at [347, 189] on button "Confirmar" at bounding box center [350, 190] width 29 height 9
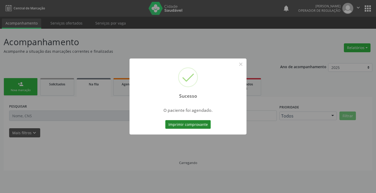
click at [189, 125] on button "Imprimir comprovante" at bounding box center [187, 124] width 45 height 9
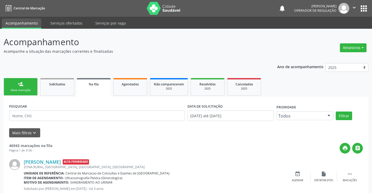
click at [33, 91] on div "Nova marcação" at bounding box center [21, 90] width 26 height 4
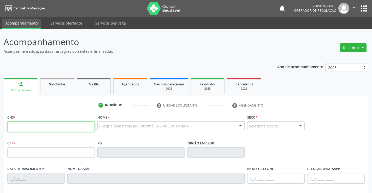
click at [25, 130] on input "text" at bounding box center [50, 126] width 87 height 10
type input "704 3045 6194 2194"
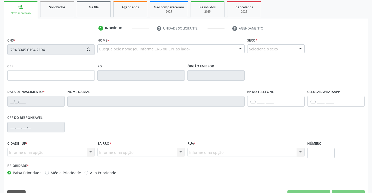
scroll to position [78, 0]
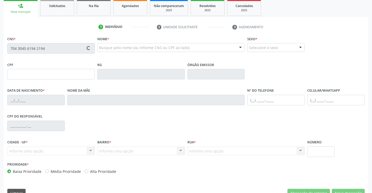
type input "1280099267"
type input "11/10/1978"
type input "(74) 99104-3047"
type input "006.181.805-40"
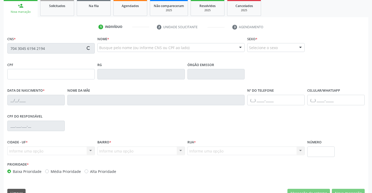
type input "S/N"
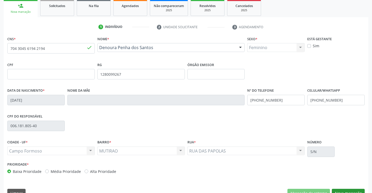
click at [346, 179] on div "CNS * 704 3045 6194 2194 done Nome * Denoura Penha dos Santos Denoura Penha dos…" at bounding box center [186, 118] width 364 height 166
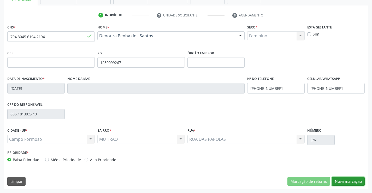
click at [346, 179] on button "Nova marcação" at bounding box center [348, 181] width 33 height 9
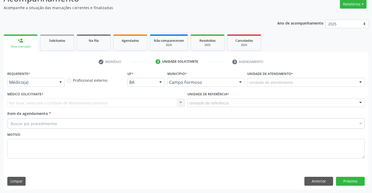
scroll to position [44, 0]
drag, startPoint x: 53, startPoint y: 83, endPoint x: 48, endPoint y: 101, distance: 18.8
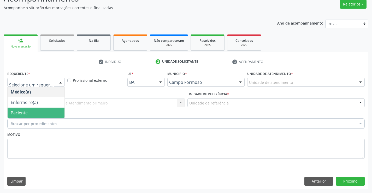
click at [40, 108] on span "Paciente" at bounding box center [36, 112] width 57 height 10
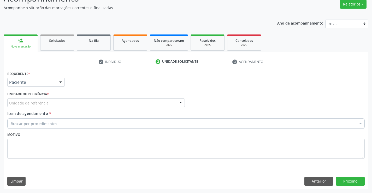
click at [74, 104] on div "Unidade de referência" at bounding box center [95, 102] width 177 height 9
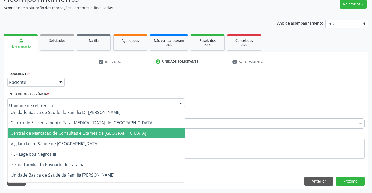
click at [83, 132] on span "Central de Marcacao de Consultas e Exames de [GEOGRAPHIC_DATA]" at bounding box center [78, 133] width 135 height 6
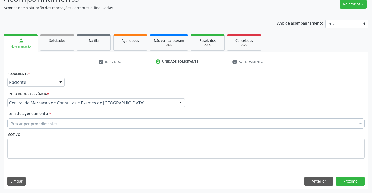
click at [90, 123] on div "Buscar por procedimentos" at bounding box center [185, 123] width 357 height 10
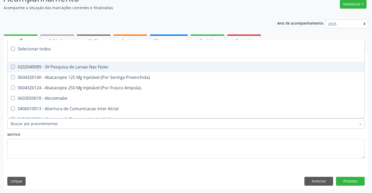
paste input "Médico Mastologista"
type input "Médico Mastologista"
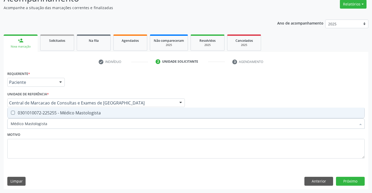
click at [78, 112] on div "0301010072-225255 - Médico Mastologista" at bounding box center [186, 113] width 350 height 4
checkbox Mastologista "true"
click at [341, 179] on button "Próximo" at bounding box center [350, 181] width 29 height 9
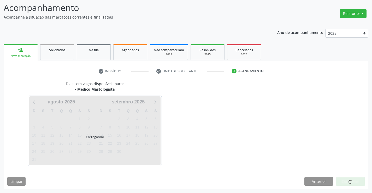
scroll to position [34, 0]
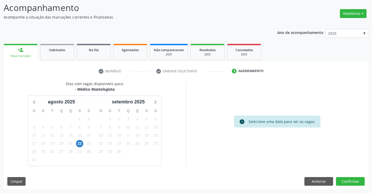
click at [75, 143] on div "22" at bounding box center [79, 143] width 9 height 8
click at [84, 143] on div "23" at bounding box center [88, 143] width 9 height 8
click at [79, 141] on span "22" at bounding box center [79, 143] width 7 height 7
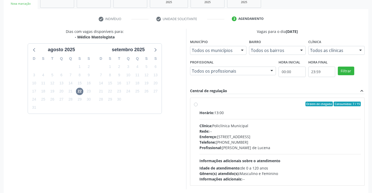
click at [235, 113] on div "Horário: 13:00" at bounding box center [279, 112] width 161 height 5
click at [197, 106] on input "Ordem de chegada Consumidos: 7 / 15 Horário: 13:00 Clínica: Policlínica Municip…" at bounding box center [196, 103] width 4 height 5
radio input "true"
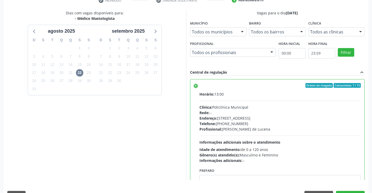
scroll to position [119, 0]
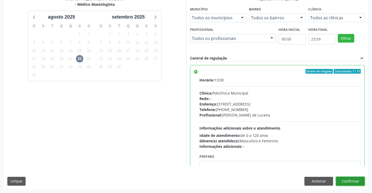
click at [350, 177] on button "Confirmar" at bounding box center [350, 181] width 29 height 9
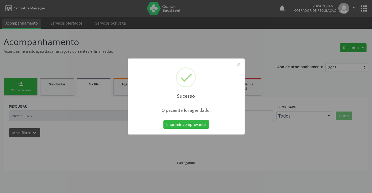
scroll to position [0, 0]
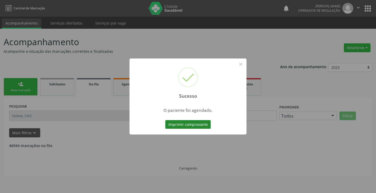
click at [181, 125] on button "Imprimir comprovante" at bounding box center [187, 124] width 45 height 9
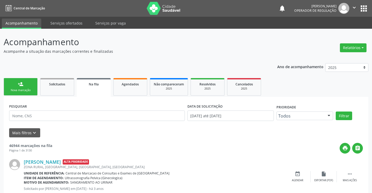
click at [29, 82] on link "person_add Nova marcação" at bounding box center [21, 86] width 34 height 17
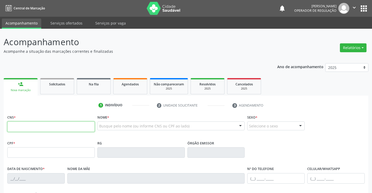
click at [15, 127] on input "text" at bounding box center [50, 126] width 87 height 10
type input "700 9019 8783 7890"
type input "0503402478"
type input "SSPBA"
type input "25/07/1964"
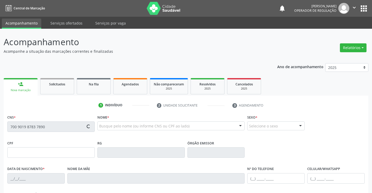
type input "(74) 99191-4369"
type input "003.129.415-44"
type input "SN"
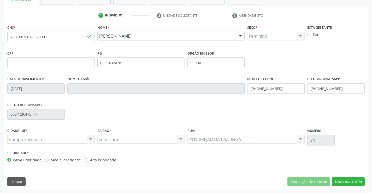
scroll to position [90, 0]
click at [359, 179] on button "Nova marcação" at bounding box center [348, 181] width 33 height 9
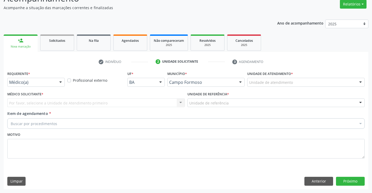
scroll to position [44, 0]
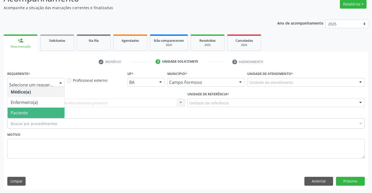
click at [40, 114] on span "Paciente" at bounding box center [36, 112] width 57 height 10
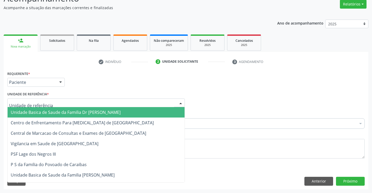
drag, startPoint x: 74, startPoint y: 102, endPoint x: 75, endPoint y: 131, distance: 29.2
click at [74, 106] on div at bounding box center [95, 102] width 177 height 9
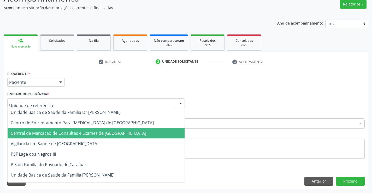
click at [77, 133] on span "Central de Marcacao de Consultas e Exames de [GEOGRAPHIC_DATA]" at bounding box center [78, 133] width 135 height 6
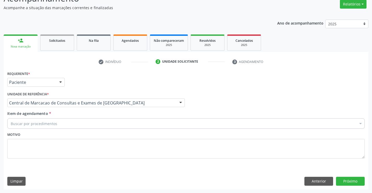
click at [93, 121] on div "Buscar por procedimentos" at bounding box center [185, 123] width 357 height 10
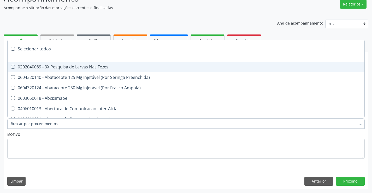
paste input "Médico Mastologista"
type input "Médico Mastologista"
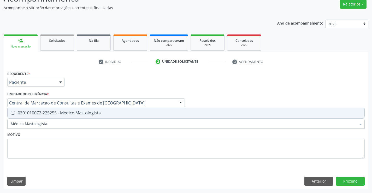
click at [80, 111] on div "0301010072-225255 - Médico Mastologista" at bounding box center [186, 113] width 350 height 4
checkbox Mastologista "true"
click at [350, 177] on button "Próximo" at bounding box center [350, 181] width 29 height 9
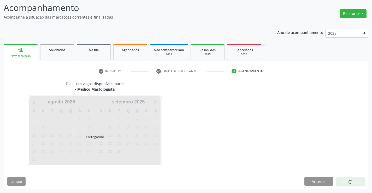
scroll to position [34, 0]
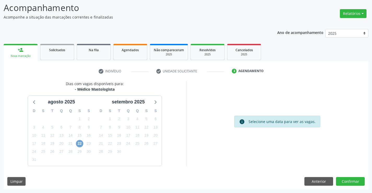
click at [76, 143] on span "22" at bounding box center [79, 143] width 7 height 7
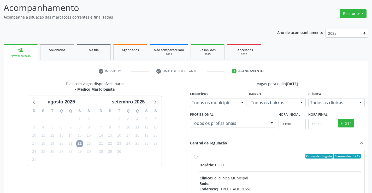
scroll to position [110, 0]
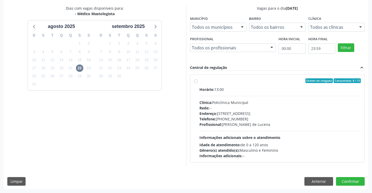
click at [212, 103] on span "Clínica:" at bounding box center [205, 102] width 13 height 5
click at [197, 83] on input "Ordem de chegada Consumidos: 8 / 15 Horário: 13:00 Clínica: Policlínica Municip…" at bounding box center [196, 80] width 4 height 5
radio input "true"
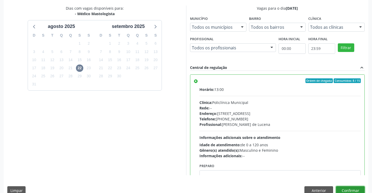
click at [348, 187] on button "Confirmar" at bounding box center [350, 190] width 29 height 9
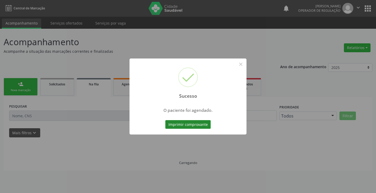
click at [184, 122] on button "Imprimir comprovante" at bounding box center [187, 124] width 45 height 9
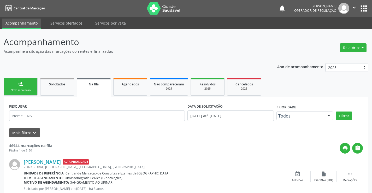
click at [25, 84] on link "person_add Nova marcação" at bounding box center [21, 86] width 34 height 17
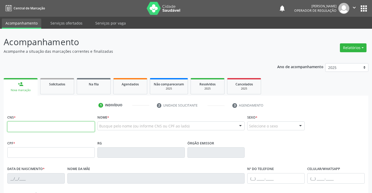
click at [40, 125] on input "text" at bounding box center [50, 126] width 87 height 10
type input "700 6014 8046 8966"
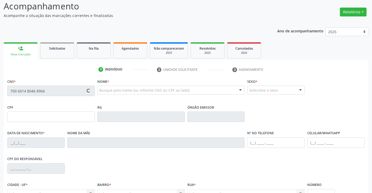
scroll to position [90, 0]
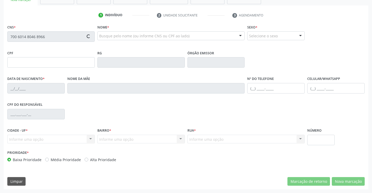
type input "2162881934"
type input "11/11/1999"
type input "(74) 9139-9285"
type input "089.129.375-29"
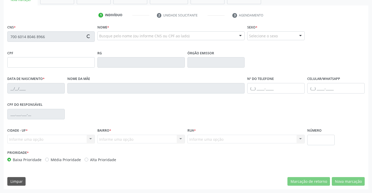
type input "S/N"
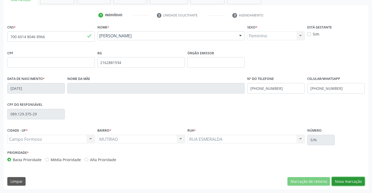
click at [353, 183] on button "Nova marcação" at bounding box center [348, 181] width 33 height 9
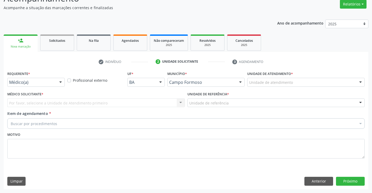
click at [58, 83] on div at bounding box center [61, 82] width 8 height 9
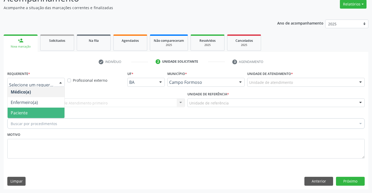
click at [43, 109] on span "Paciente" at bounding box center [36, 112] width 57 height 10
click at [187, 103] on div "Unidade de referência" at bounding box center [275, 102] width 177 height 9
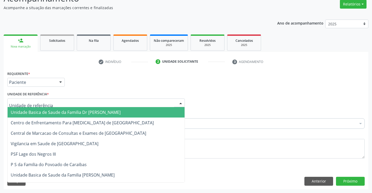
click at [41, 113] on span "Unidade Basica de Saude da Familia Dr [PERSON_NAME]" at bounding box center [66, 112] width 110 height 6
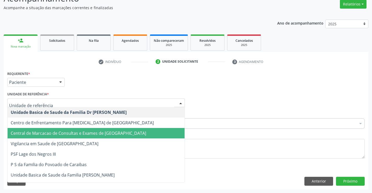
click at [70, 135] on span "Central de Marcacao de Consultas e Exames de [GEOGRAPHIC_DATA]" at bounding box center [78, 133] width 135 height 6
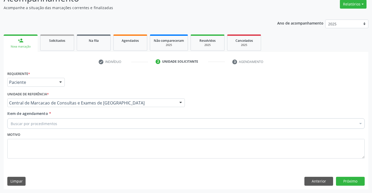
click at [75, 124] on div "Buscar por procedimentos" at bounding box center [185, 123] width 357 height 10
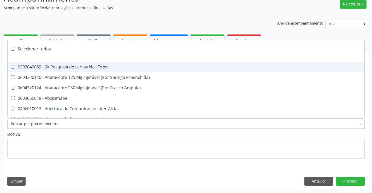
paste input "Médico Mastologista"
type input "Médico Mastologista"
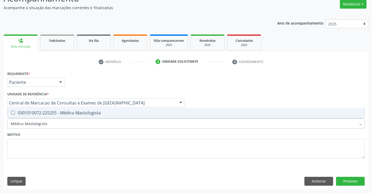
click at [82, 109] on span "0301010072-225255 - Médico Mastologista" at bounding box center [186, 112] width 357 height 10
checkbox Mastologista "true"
click at [355, 186] on div "Requerente * Paciente Médico(a) Enfermeiro(a) Paciente Nenhum resultado encontr…" at bounding box center [186, 129] width 364 height 119
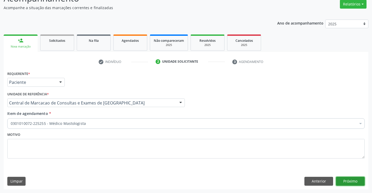
click at [354, 184] on button "Próximo" at bounding box center [350, 181] width 29 height 9
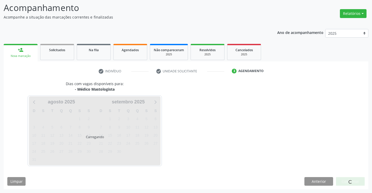
scroll to position [34, 0]
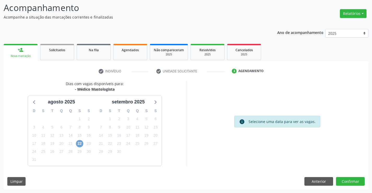
click at [78, 145] on span "22" at bounding box center [79, 143] width 7 height 7
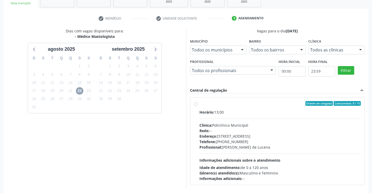
scroll to position [110, 0]
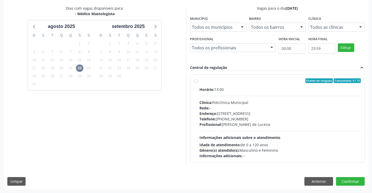
click at [223, 99] on div "Horário: 13:00 Clínica: Policlínica Municipal Rede: -- [GEOGRAPHIC_DATA]: [STRE…" at bounding box center [279, 123] width 161 height 72
click at [197, 83] on input "Ordem de chegada Consumidos: 9 / 15 Horário: 13:00 Clínica: Policlínica Municip…" at bounding box center [196, 80] width 4 height 5
radio input "true"
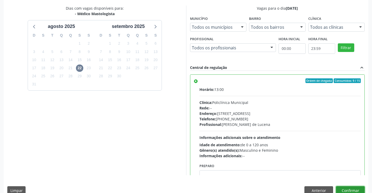
click at [350, 188] on button "Confirmar" at bounding box center [350, 190] width 29 height 9
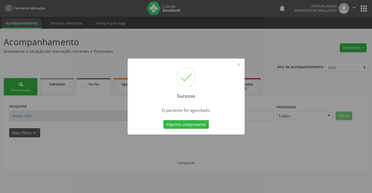
scroll to position [0, 0]
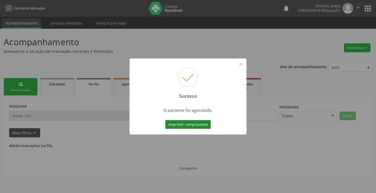
click at [188, 122] on button "Imprimir comprovante" at bounding box center [187, 124] width 45 height 9
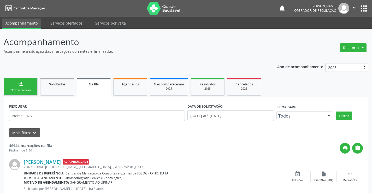
click at [19, 80] on link "person_add Nova marcação" at bounding box center [21, 86] width 34 height 17
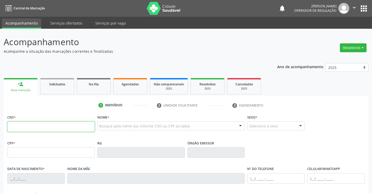
click at [66, 122] on input "text" at bounding box center [50, 126] width 87 height 10
type input "700 7079 3400 6274"
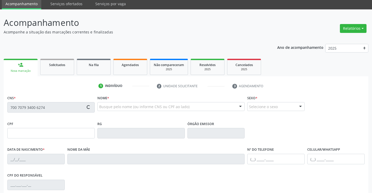
type input "18/10/1984"
type input "(71) 98742-0507"
type input "(74) 98142-0482"
type input "S/N"
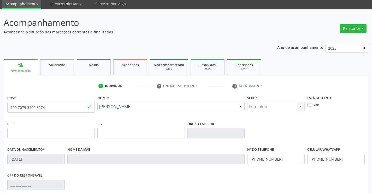
scroll to position [78, 0]
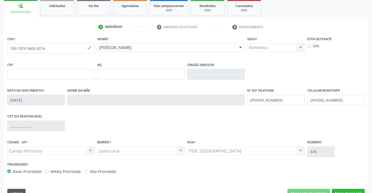
click at [357, 183] on div "CNS * 700 7079 3400 6274 done Nome * Suzana Renata Ferreira Santos de Araujo Su…" at bounding box center [186, 118] width 364 height 166
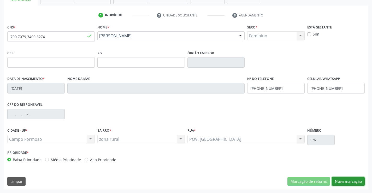
click at [350, 181] on button "Nova marcação" at bounding box center [348, 181] width 33 height 9
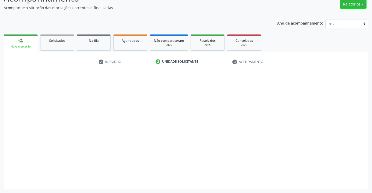
scroll to position [44, 0]
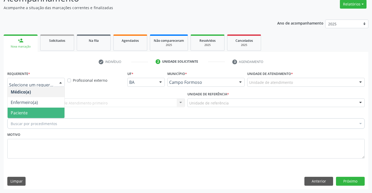
click at [26, 113] on span "Paciente" at bounding box center [19, 113] width 17 height 6
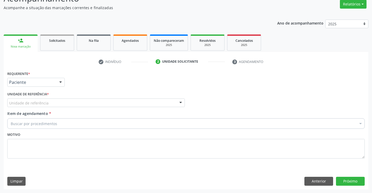
click at [90, 98] on div "Unidade de referência * Unidade de referência Unidade Basica de Saude da Famili…" at bounding box center [95, 98] width 177 height 17
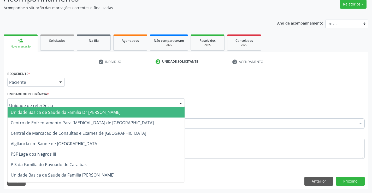
click at [91, 104] on div at bounding box center [95, 102] width 177 height 9
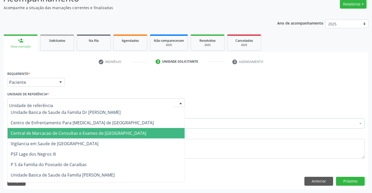
click at [91, 131] on span "Central de Marcacao de Consultas e Exames de [GEOGRAPHIC_DATA]" at bounding box center [78, 133] width 135 height 6
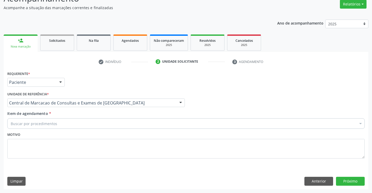
click at [96, 122] on div "Buscar por procedimentos" at bounding box center [185, 123] width 357 height 10
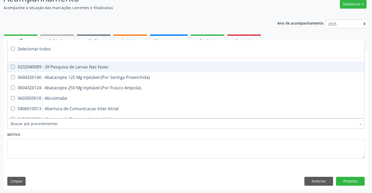
paste input "Médico Mastologista"
type input "Médico Mastologista"
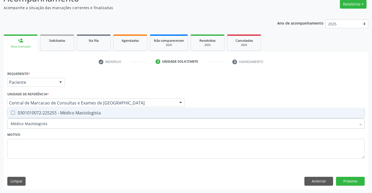
click at [102, 111] on div "0301010072-225255 - Médico Mastologista" at bounding box center [186, 113] width 350 height 4
checkbox Mastologista "true"
click at [347, 180] on button "Próximo" at bounding box center [350, 181] width 29 height 9
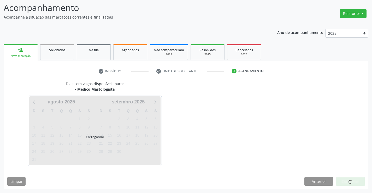
scroll to position [34, 0]
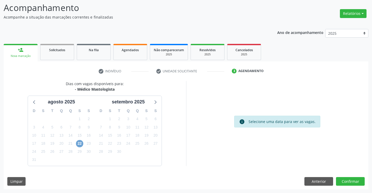
click at [82, 143] on span "22" at bounding box center [79, 143] width 7 height 7
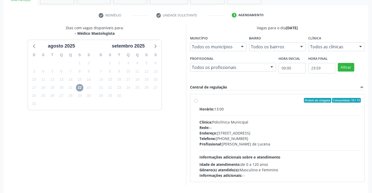
scroll to position [110, 0]
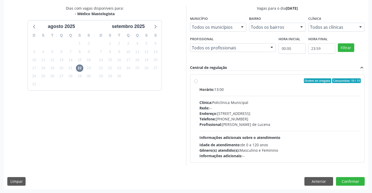
click at [203, 124] on span "Profissional:" at bounding box center [210, 124] width 22 height 5
click at [197, 83] on input "Ordem de chegada Consumidos: 10 / 15 Horário: 13:00 Clínica: Policlínica Munici…" at bounding box center [196, 80] width 4 height 5
radio input "true"
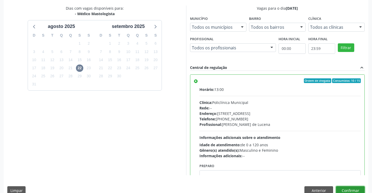
click at [347, 189] on button "Confirmar" at bounding box center [350, 190] width 29 height 9
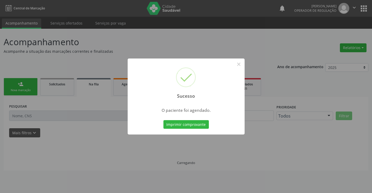
scroll to position [0, 0]
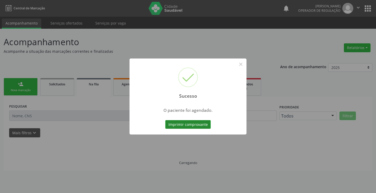
click at [187, 123] on button "Imprimir comprovante" at bounding box center [187, 124] width 45 height 9
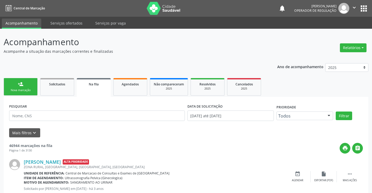
click at [37, 87] on link "person_add Nova marcação" at bounding box center [21, 86] width 34 height 17
click at [34, 92] on link "person_add Nova marcação" at bounding box center [21, 86] width 34 height 17
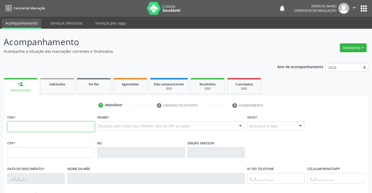
click at [67, 128] on input "text" at bounding box center [50, 126] width 87 height 10
click at [84, 121] on input "text" at bounding box center [50, 126] width 87 height 10
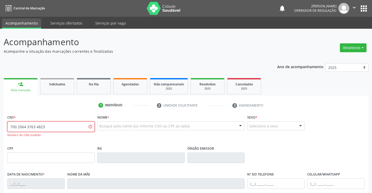
type input "700 2064 3763 4823"
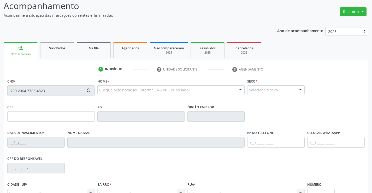
scroll to position [90, 0]
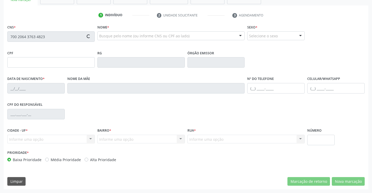
type input "0414620178"
type input "21/01/1967"
type input "(74) 98875-7935"
type input "399.964.505-97"
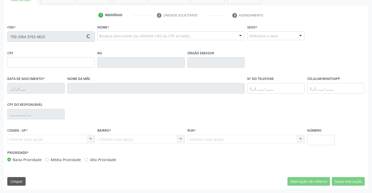
type input "449"
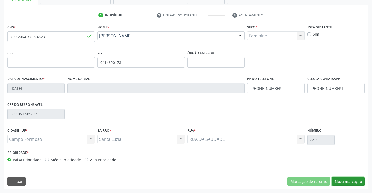
click at [337, 180] on button "Nova marcação" at bounding box center [348, 181] width 33 height 9
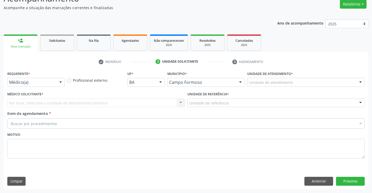
click at [54, 79] on div "Médico(a)" at bounding box center [35, 82] width 57 height 9
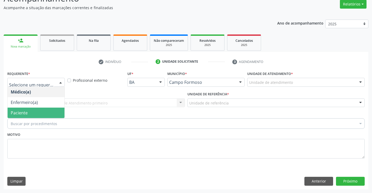
drag, startPoint x: 36, startPoint y: 109, endPoint x: 75, endPoint y: 106, distance: 39.8
click at [37, 109] on span "Paciente" at bounding box center [36, 112] width 57 height 10
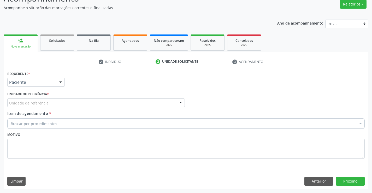
drag, startPoint x: 77, startPoint y: 102, endPoint x: 76, endPoint y: 111, distance: 9.4
click at [76, 102] on div "Unidade de referência" at bounding box center [95, 102] width 177 height 9
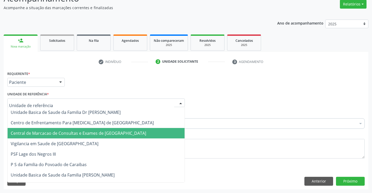
click at [70, 129] on span "Central de Marcacao de Consultas e Exames de [GEOGRAPHIC_DATA]" at bounding box center [96, 133] width 177 height 10
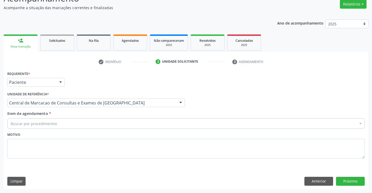
click at [77, 124] on div "Buscar por procedimentos" at bounding box center [185, 123] width 357 height 10
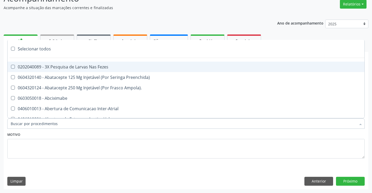
paste input "Médico Mastologista"
type input "Médico Mastologista"
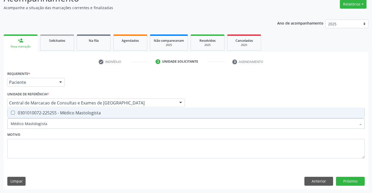
click at [73, 114] on div "0301010072-225255 - Médico Mastologista" at bounding box center [186, 113] width 350 height 4
checkbox Mastologista "true"
click at [340, 182] on button "Próximo" at bounding box center [350, 181] width 29 height 9
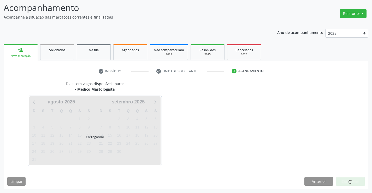
scroll to position [34, 0]
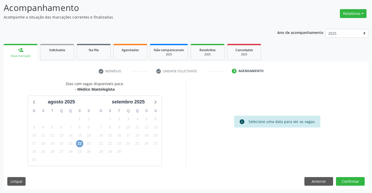
click at [82, 143] on span "22" at bounding box center [79, 143] width 7 height 7
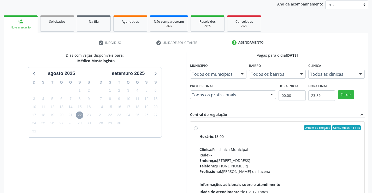
scroll to position [110, 0]
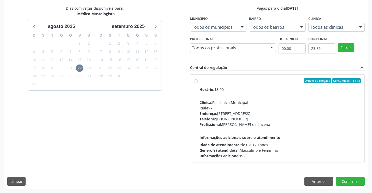
click at [222, 97] on div "Horário: 13:00 Clínica: Policlínica Municipal Rede: -- [GEOGRAPHIC_DATA]: [STRE…" at bounding box center [279, 123] width 161 height 72
click at [197, 83] on input "Ordem de chegada Consumidos: 11 / 15 Horário: 13:00 Clínica: Policlínica Munici…" at bounding box center [196, 80] width 4 height 5
radio input "true"
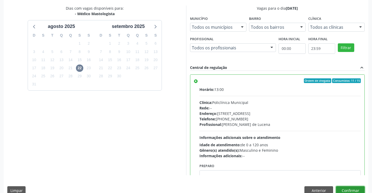
click at [358, 187] on button "Confirmar" at bounding box center [350, 190] width 29 height 9
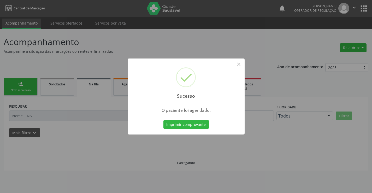
scroll to position [0, 0]
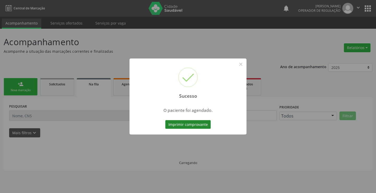
click at [201, 123] on button "Imprimir comprovante" at bounding box center [187, 124] width 45 height 9
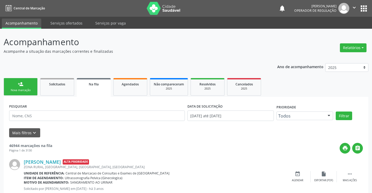
drag, startPoint x: 25, startPoint y: 81, endPoint x: 17, endPoint y: 88, distance: 10.7
click at [25, 81] on link "person_add Nova marcação" at bounding box center [21, 86] width 34 height 17
click at [17, 88] on link "person_add Nova marcação" at bounding box center [21, 86] width 34 height 17
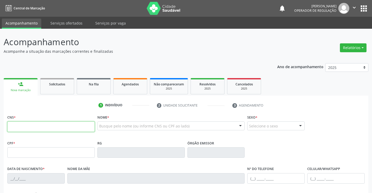
click at [56, 124] on input "text" at bounding box center [50, 126] width 87 height 10
type input "702 3021 5758 2914"
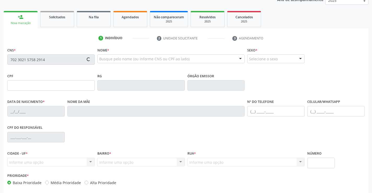
scroll to position [90, 0]
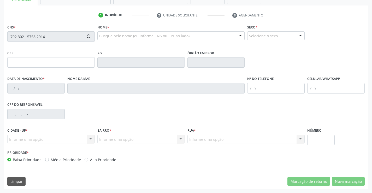
type input "0600667090"
type input "24/12/1969"
type input "(74) 98148-4799"
type input "794.866.229-49"
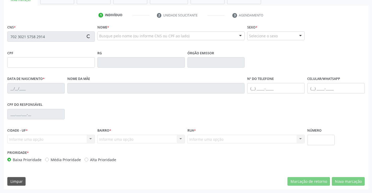
type input "SN"
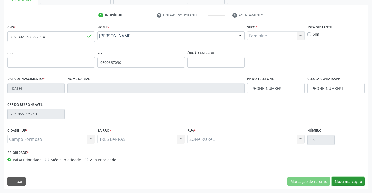
click at [344, 183] on button "Nova marcação" at bounding box center [348, 181] width 33 height 9
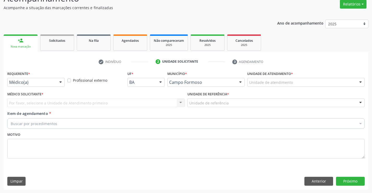
scroll to position [44, 0]
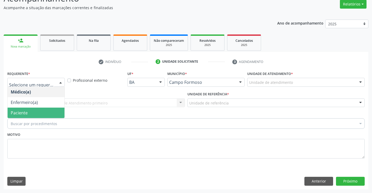
click at [40, 112] on span "Paciente" at bounding box center [36, 112] width 57 height 10
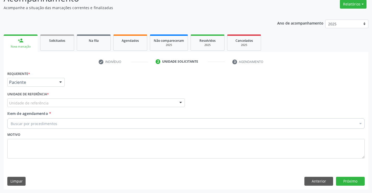
click at [73, 100] on div "Unidade de referência" at bounding box center [95, 102] width 177 height 9
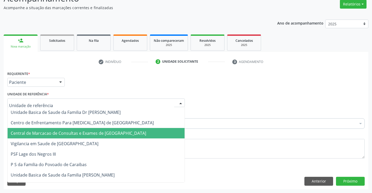
click at [78, 130] on span "Central de Marcacao de Consultas e Exames de [GEOGRAPHIC_DATA]" at bounding box center [96, 133] width 177 height 10
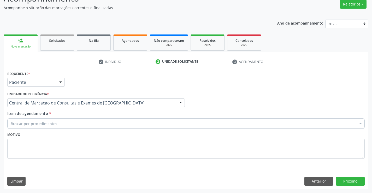
click at [89, 121] on div "Buscar por procedimentos" at bounding box center [185, 123] width 357 height 10
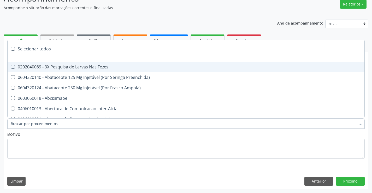
paste input "Médico Mastologista"
type input "Médico Mastologista"
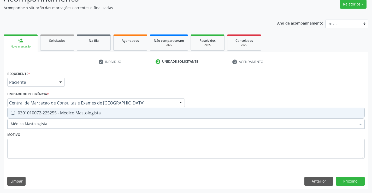
click at [79, 111] on div "0301010072-225255 - Médico Mastologista" at bounding box center [186, 113] width 350 height 4
checkbox Mastologista "true"
click at [340, 180] on button "Próximo" at bounding box center [350, 181] width 29 height 9
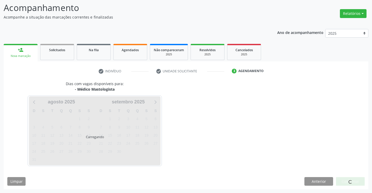
scroll to position [34, 0]
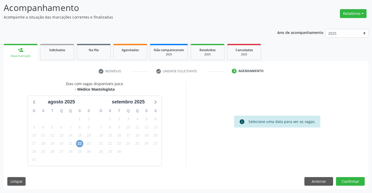
click at [79, 141] on span "22" at bounding box center [79, 143] width 7 height 7
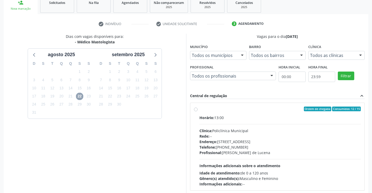
scroll to position [110, 0]
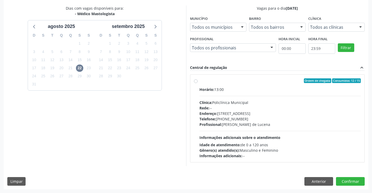
click at [222, 103] on div "Clínica: Policlínica Municipal" at bounding box center [279, 102] width 161 height 5
click at [197, 83] on input "Ordem de chegada Consumidos: 12 / 15 Horário: 13:00 Clínica: Policlínica Munici…" at bounding box center [196, 80] width 4 height 5
radio input "true"
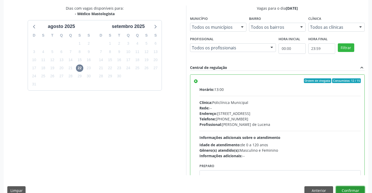
click at [340, 189] on button "Confirmar" at bounding box center [350, 190] width 29 height 9
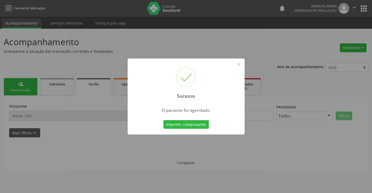
scroll to position [0, 0]
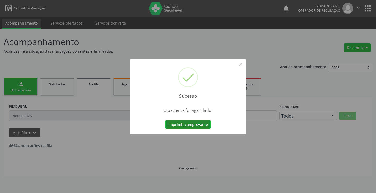
click at [201, 122] on button "Imprimir comprovante" at bounding box center [187, 124] width 45 height 9
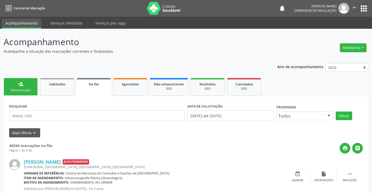
click at [31, 83] on link "person_add Nova marcação" at bounding box center [21, 86] width 34 height 17
click at [24, 83] on link "person_add Nova marcação" at bounding box center [21, 86] width 34 height 17
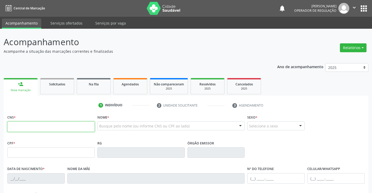
click at [24, 129] on input "text" at bounding box center [50, 126] width 87 height 10
type input "700 6054 9278 9367"
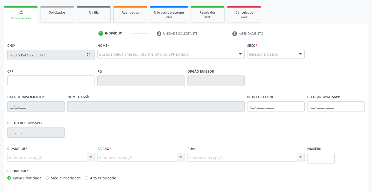
scroll to position [78, 0]
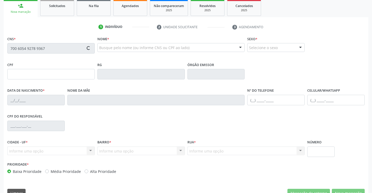
type input "2244319865"
type input "24/12/2006"
type input "(74) 98137-8284"
type input "S/N"
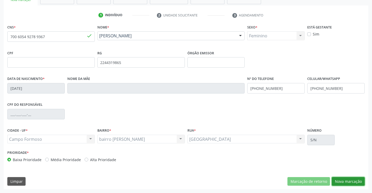
click at [350, 178] on button "Nova marcação" at bounding box center [348, 181] width 33 height 9
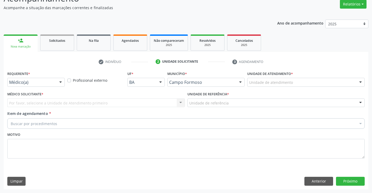
scroll to position [44, 0]
click at [54, 81] on div "Médico(a)" at bounding box center [35, 82] width 57 height 9
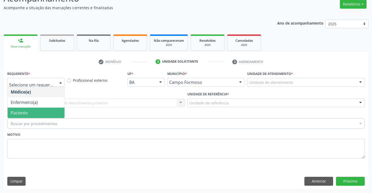
drag, startPoint x: 33, startPoint y: 112, endPoint x: 69, endPoint y: 106, distance: 37.0
click at [35, 112] on span "Paciente" at bounding box center [36, 112] width 57 height 10
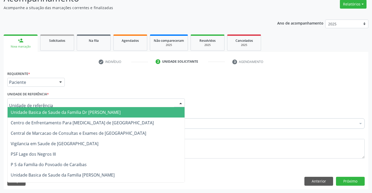
drag, startPoint x: 75, startPoint y: 102, endPoint x: 78, endPoint y: 125, distance: 23.4
click at [75, 103] on div at bounding box center [95, 102] width 177 height 9
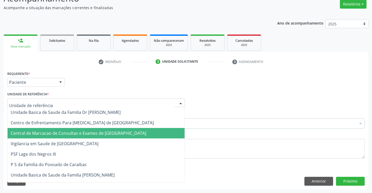
drag, startPoint x: 78, startPoint y: 129, endPoint x: 89, endPoint y: 124, distance: 12.5
click at [77, 129] on span "Central de Marcacao de Consultas e Exames de [GEOGRAPHIC_DATA]" at bounding box center [96, 133] width 177 height 10
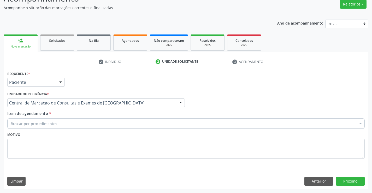
click at [89, 124] on div "Requerente * Paciente Médico(a) Enfermeiro(a) Paciente Nenhum resultado encontr…" at bounding box center [185, 118] width 357 height 96
click at [89, 124] on div "Buscar por procedimentos" at bounding box center [185, 123] width 357 height 10
click at [11, 124] on input "Item de agendamento *" at bounding box center [11, 123] width 0 height 10
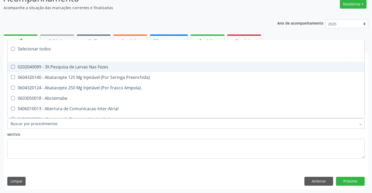
click at [39, 123] on input "Item de agendamento *" at bounding box center [183, 123] width 345 height 10
paste input "Médico Mastologista"
type input "Médico Mastologista"
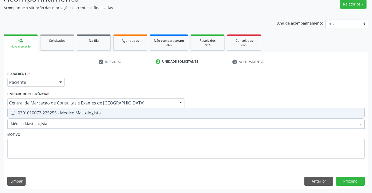
click at [71, 112] on div "0301010072-225255 - Médico Mastologista" at bounding box center [186, 113] width 350 height 4
checkbox Mastologista "true"
click at [342, 179] on button "Próximo" at bounding box center [350, 181] width 29 height 9
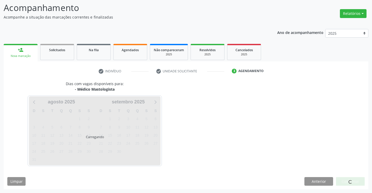
scroll to position [34, 0]
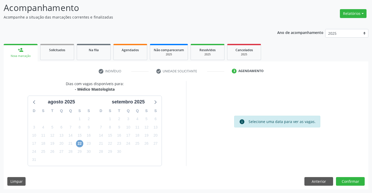
click at [79, 145] on span "22" at bounding box center [79, 143] width 7 height 7
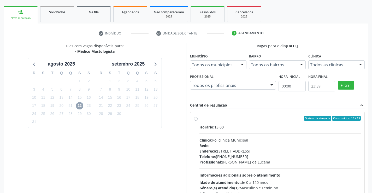
scroll to position [110, 0]
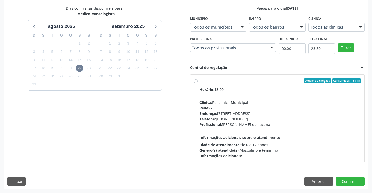
click at [234, 92] on div "Horário: 13:00" at bounding box center [279, 89] width 161 height 5
click at [197, 83] on input "Ordem de chegada Consumidos: 13 / 15 Horário: 13:00 Clínica: Policlínica Munici…" at bounding box center [196, 80] width 4 height 5
radio input "true"
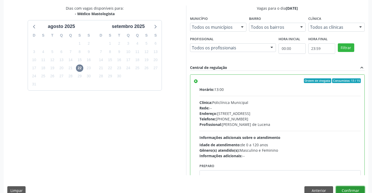
click at [346, 191] on button "Confirmar" at bounding box center [350, 190] width 29 height 9
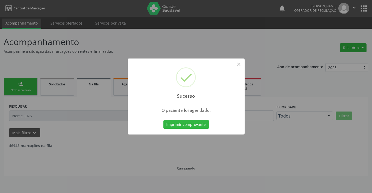
scroll to position [0, 0]
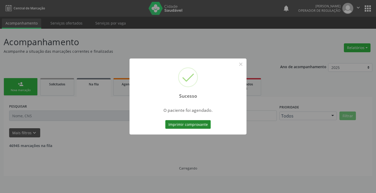
click at [185, 121] on button "Imprimir comprovante" at bounding box center [187, 124] width 45 height 9
